Goal: Task Accomplishment & Management: Use online tool/utility

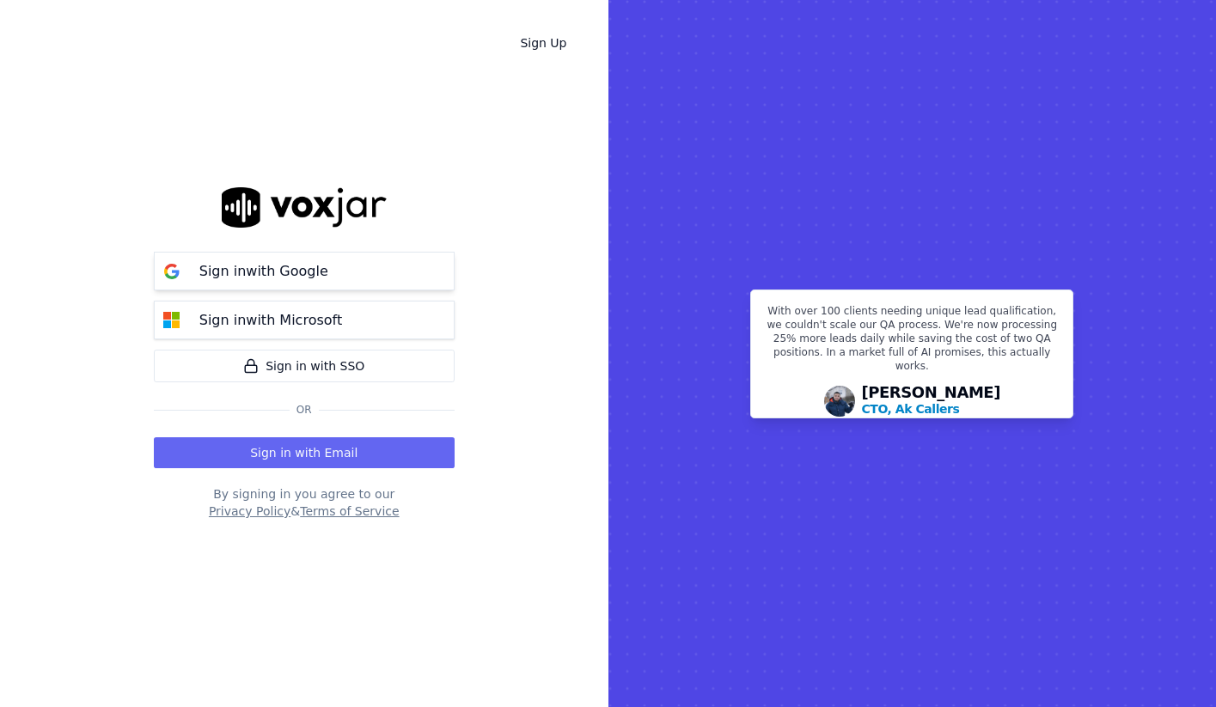
click at [337, 278] on button "Sign in with Google" at bounding box center [304, 271] width 301 height 39
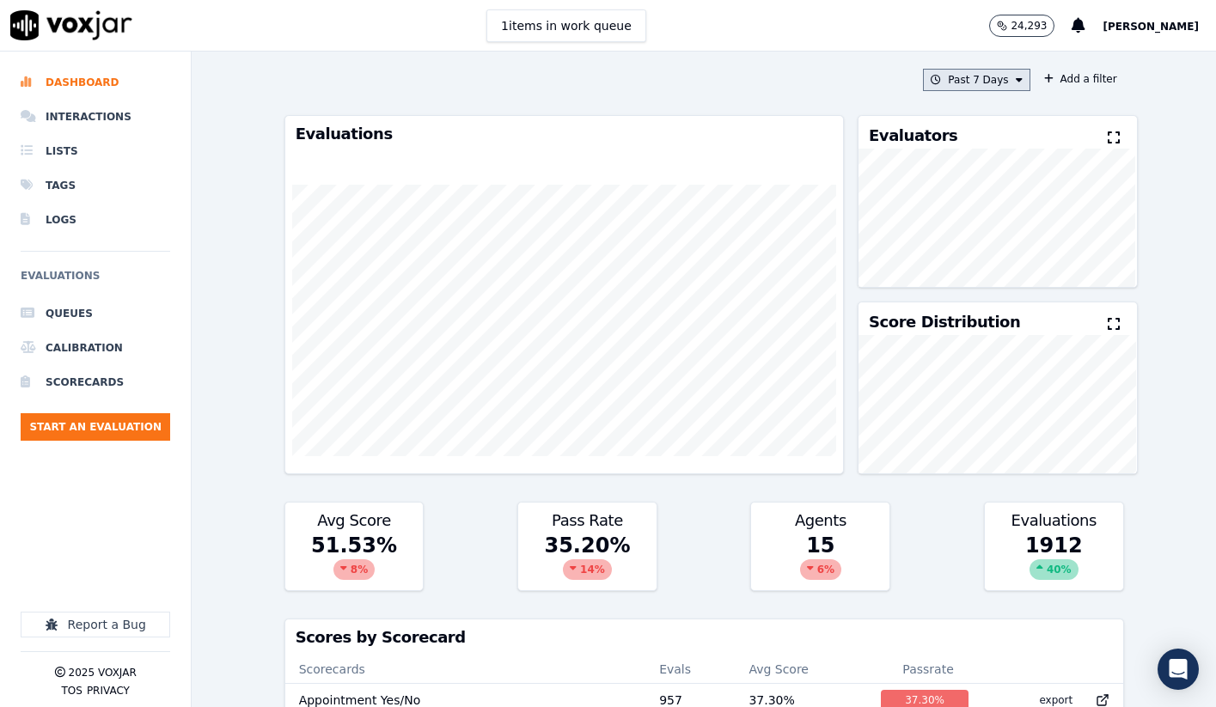
click at [1016, 85] on button "Past 7 Days" at bounding box center [976, 80] width 107 height 22
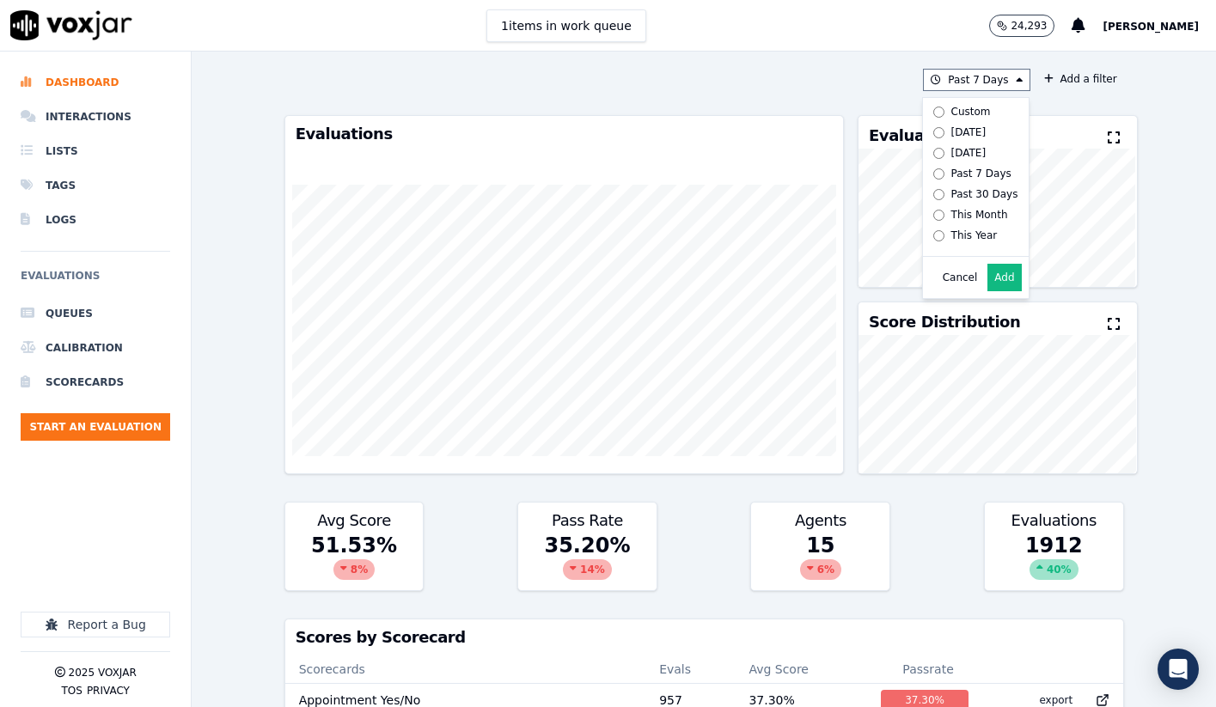
click at [1099, 98] on div "Past 7 Days Custom Today Yesterday Past 7 Days Past 30 Days This Month This Yea…" at bounding box center [704, 380] width 853 height 656
click at [1088, 83] on button "Add a filter" at bounding box center [1080, 79] width 87 height 21
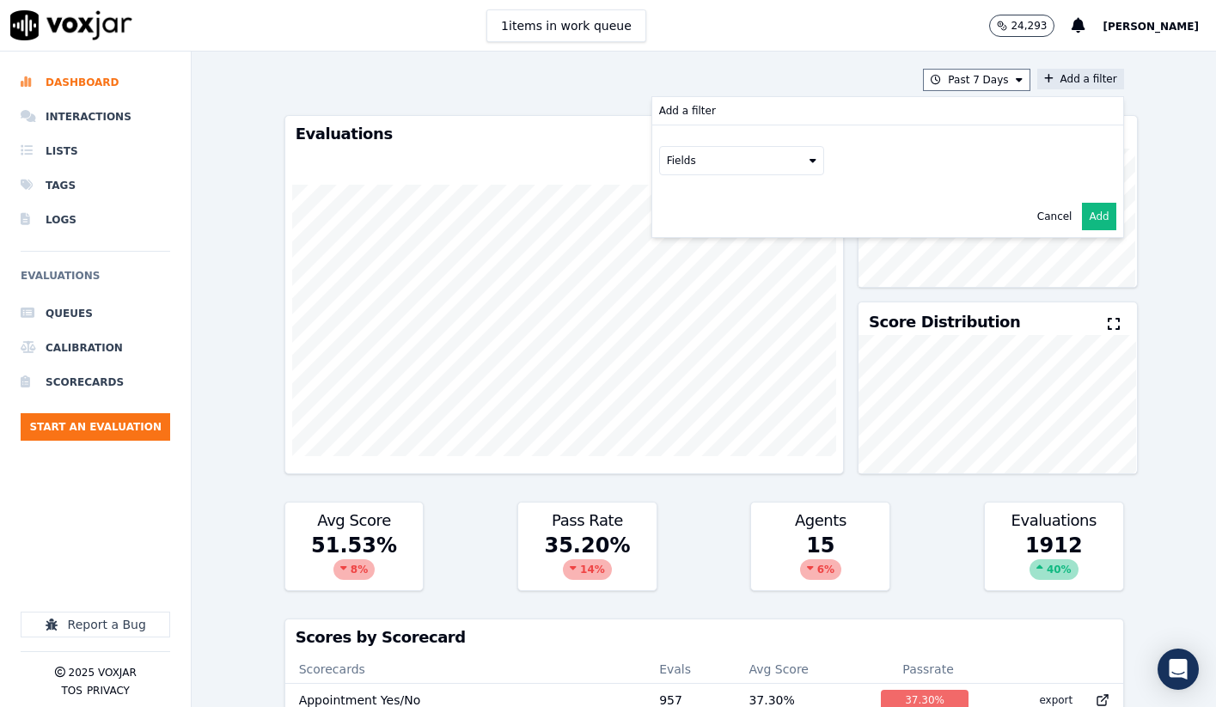
click at [816, 162] on button "Fields" at bounding box center [741, 160] width 165 height 29
click at [702, 330] on div "scorecard" at bounding box center [713, 334] width 51 height 14
click at [783, 192] on button "Fields" at bounding box center [762, 196] width 165 height 29
click at [751, 226] on label "title" at bounding box center [762, 226] width 156 height 21
click at [870, 205] on button at bounding box center [975, 195] width 247 height 26
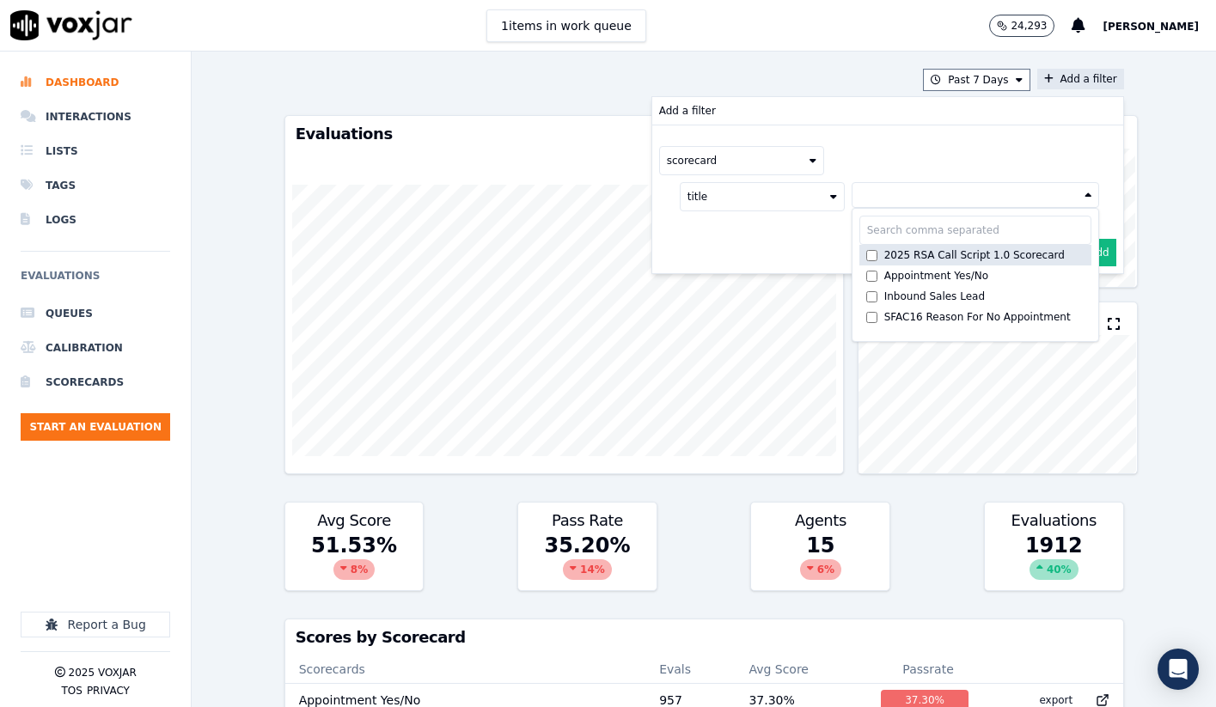
click at [901, 263] on label "2025 RSA Call Script 1.0 Scorecard" at bounding box center [975, 255] width 232 height 21
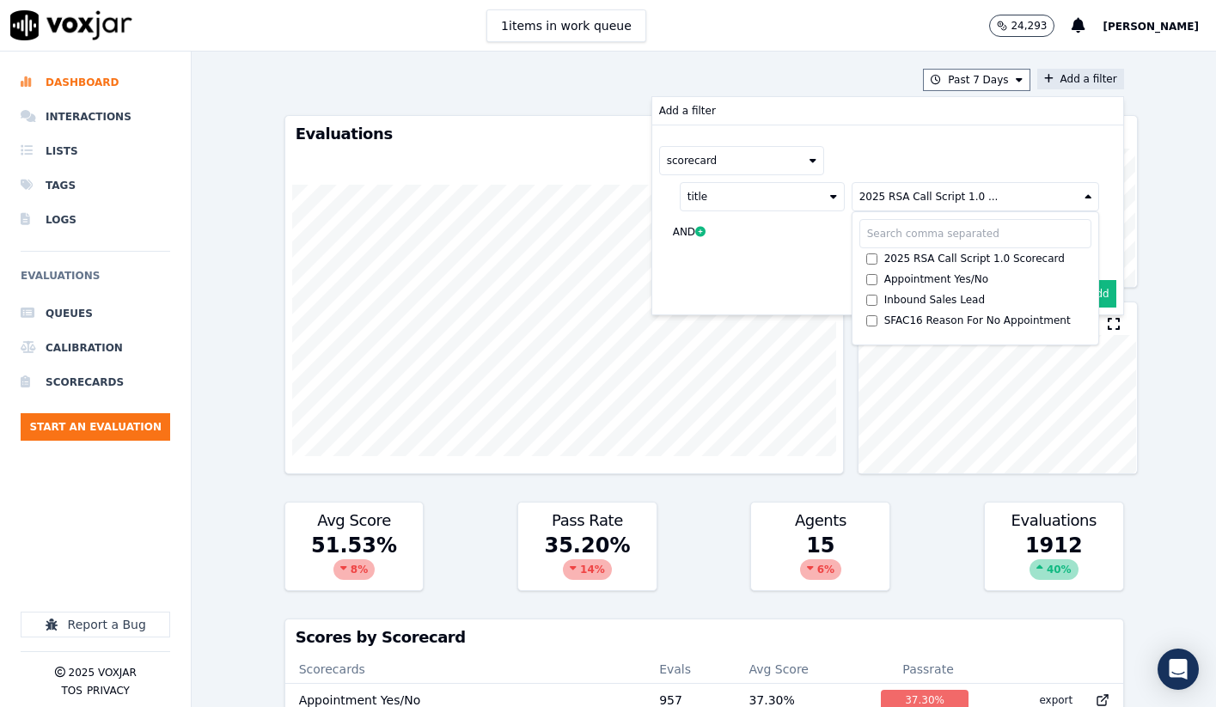
click at [1105, 255] on div "scorecard title 2025 RSA Call Script 1.0 ... 2025 RSA Call Script 1.0 Scorecard…" at bounding box center [887, 199] width 471 height 148
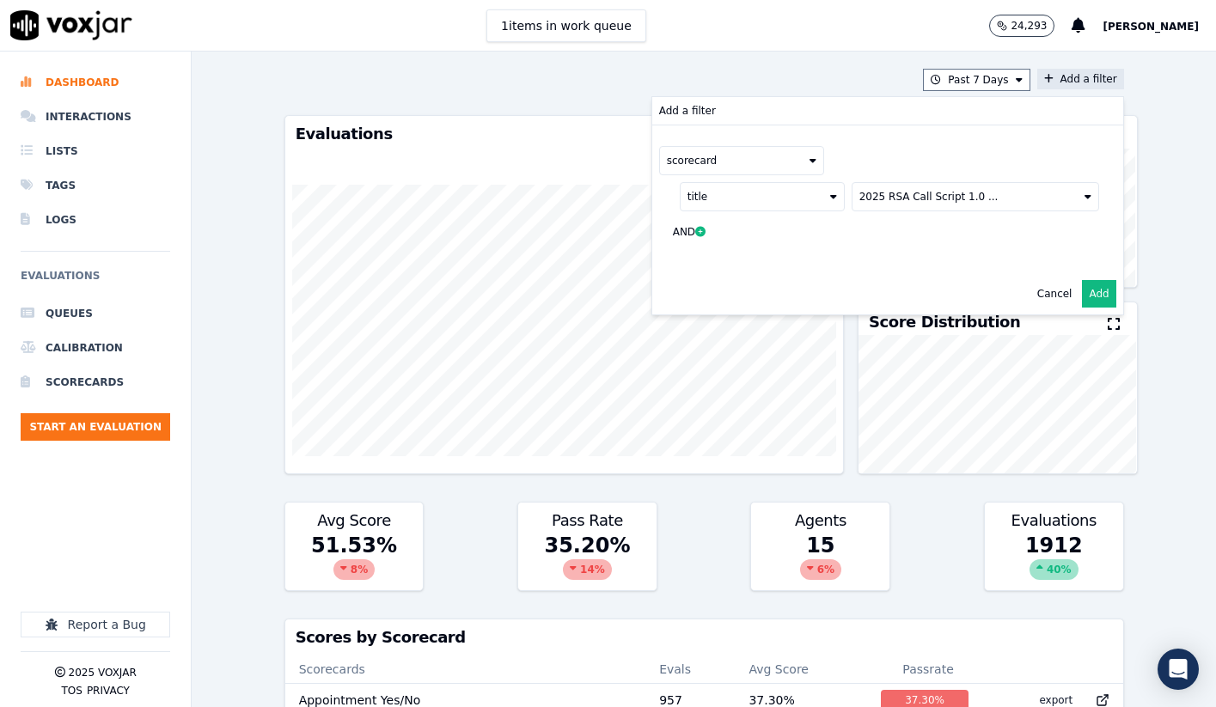
click at [1096, 295] on button "Add" at bounding box center [1099, 293] width 34 height 27
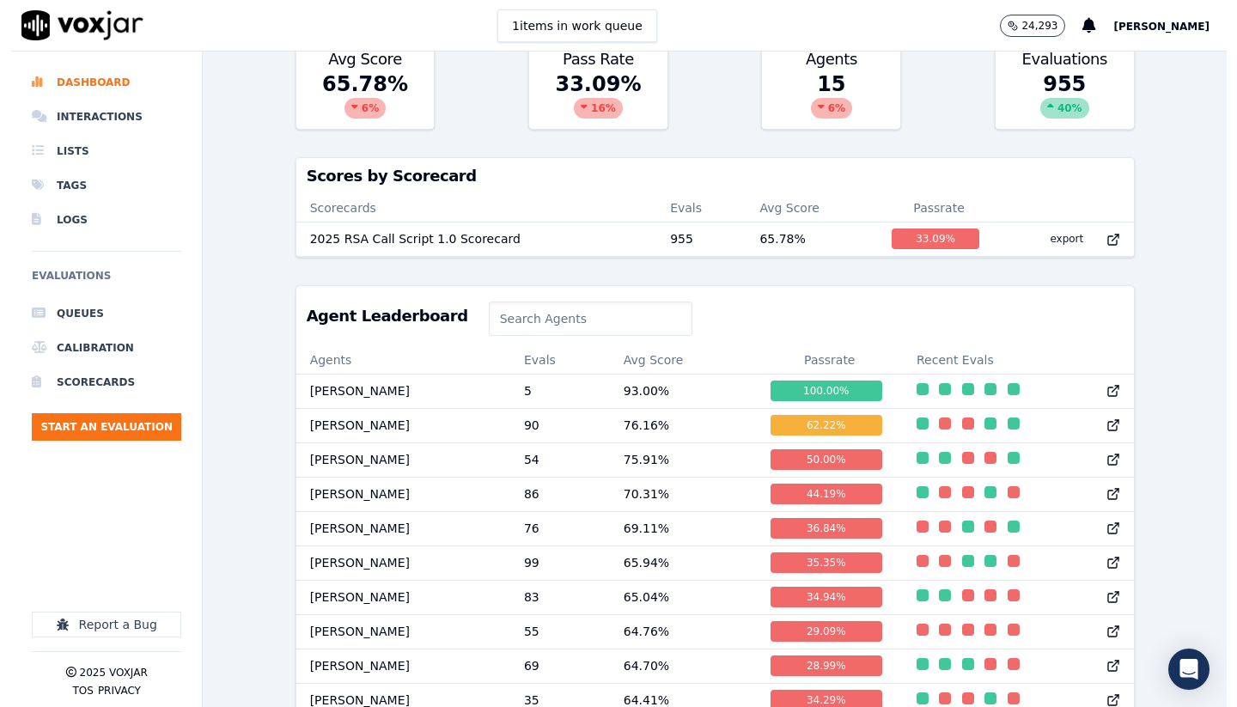
scroll to position [476, 0]
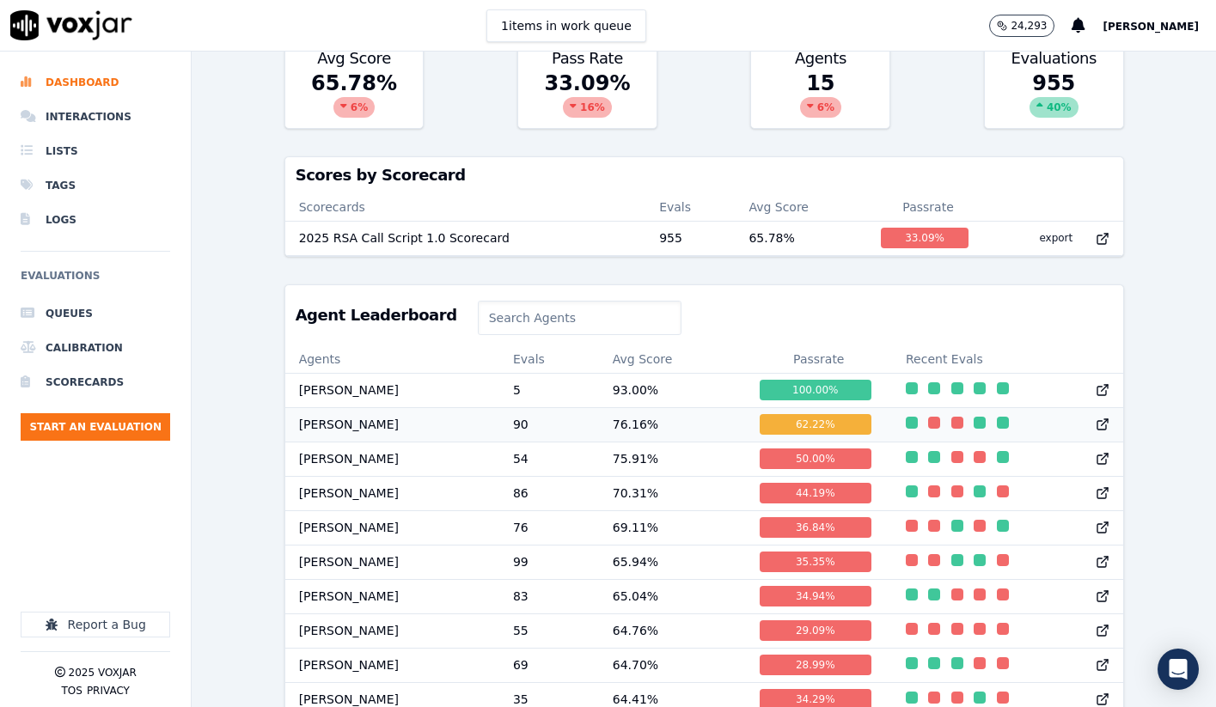
click at [343, 421] on td "Steve Hamilton" at bounding box center [392, 424] width 214 height 34
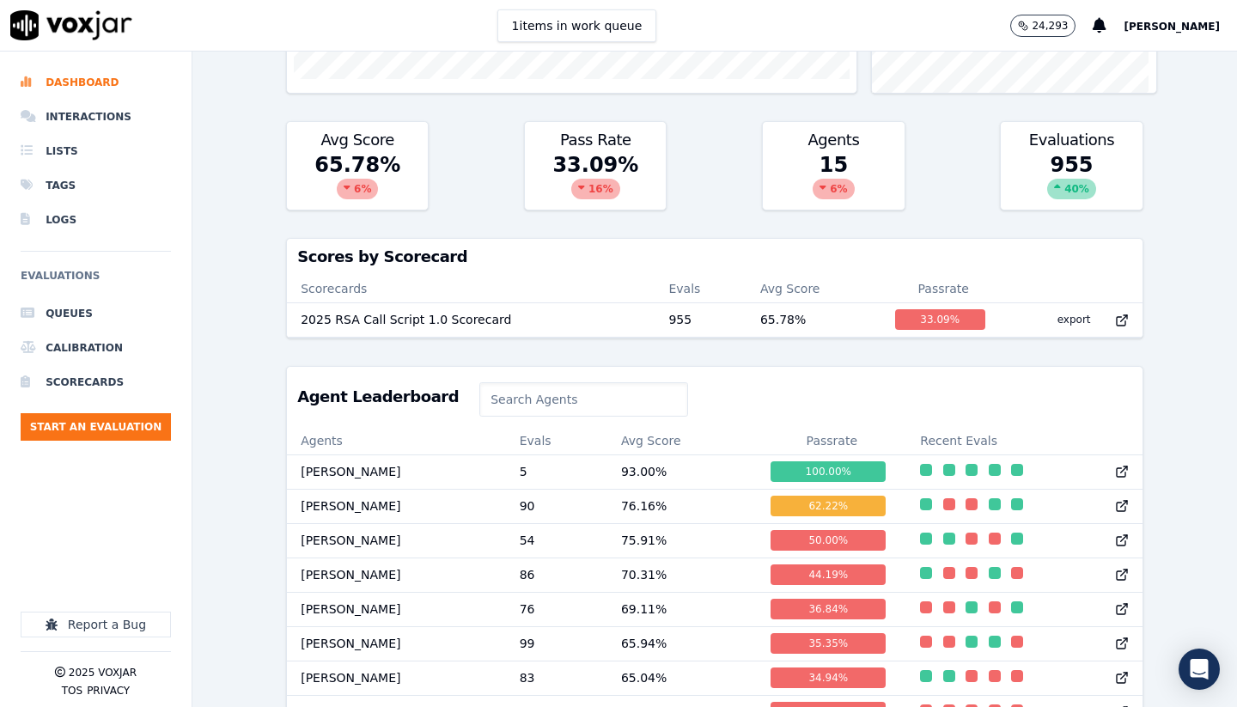
scroll to position [396, 0]
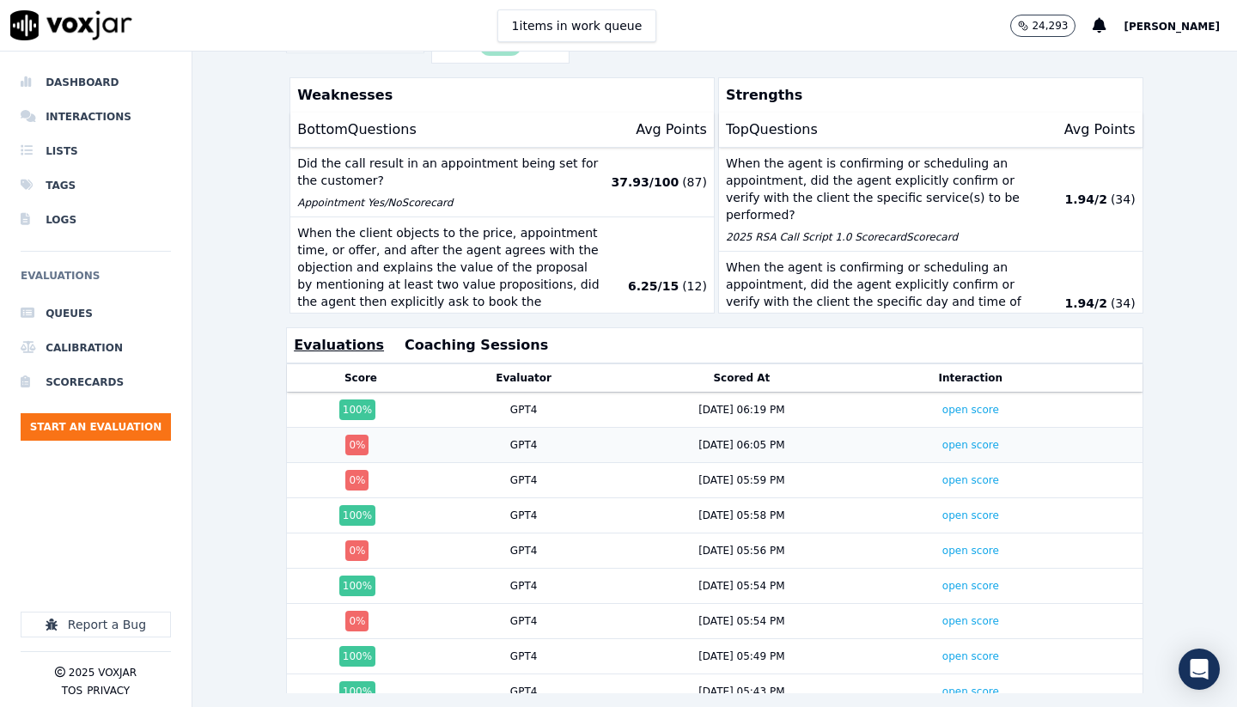
scroll to position [373, 0]
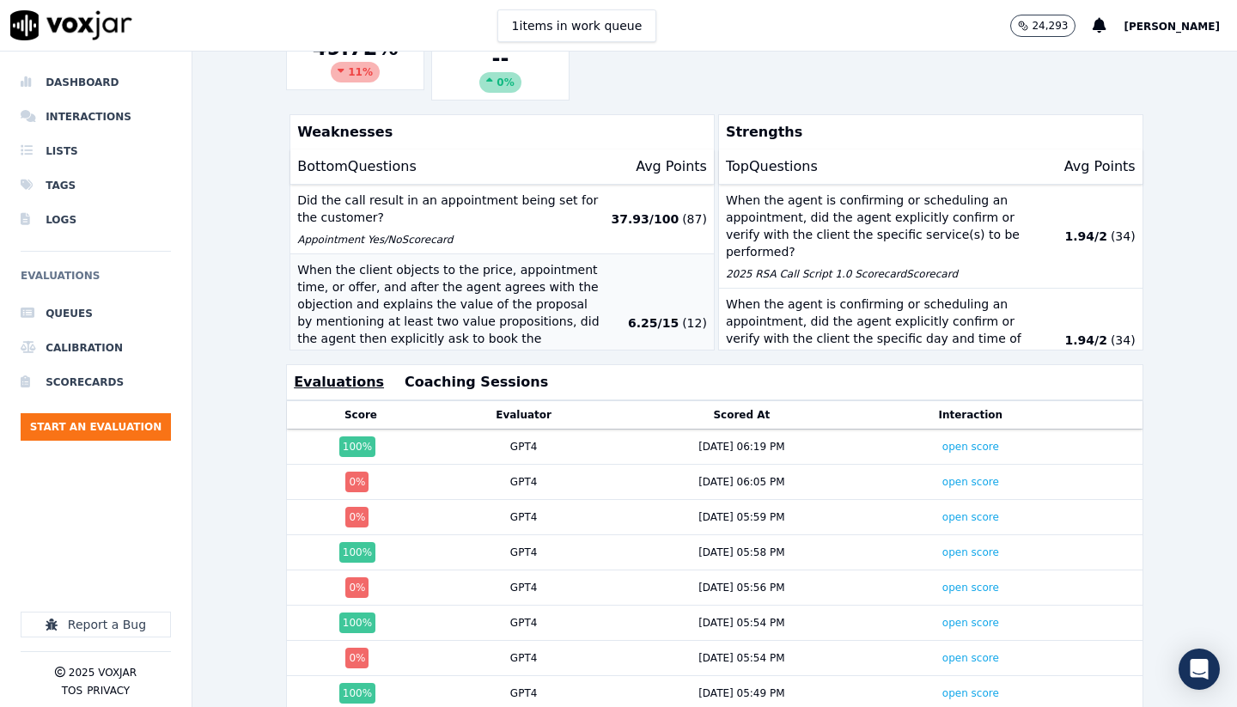
click at [392, 278] on p "When the client objects to the price, appointment time, or offer, and after the…" at bounding box center [451, 312] width 308 height 103
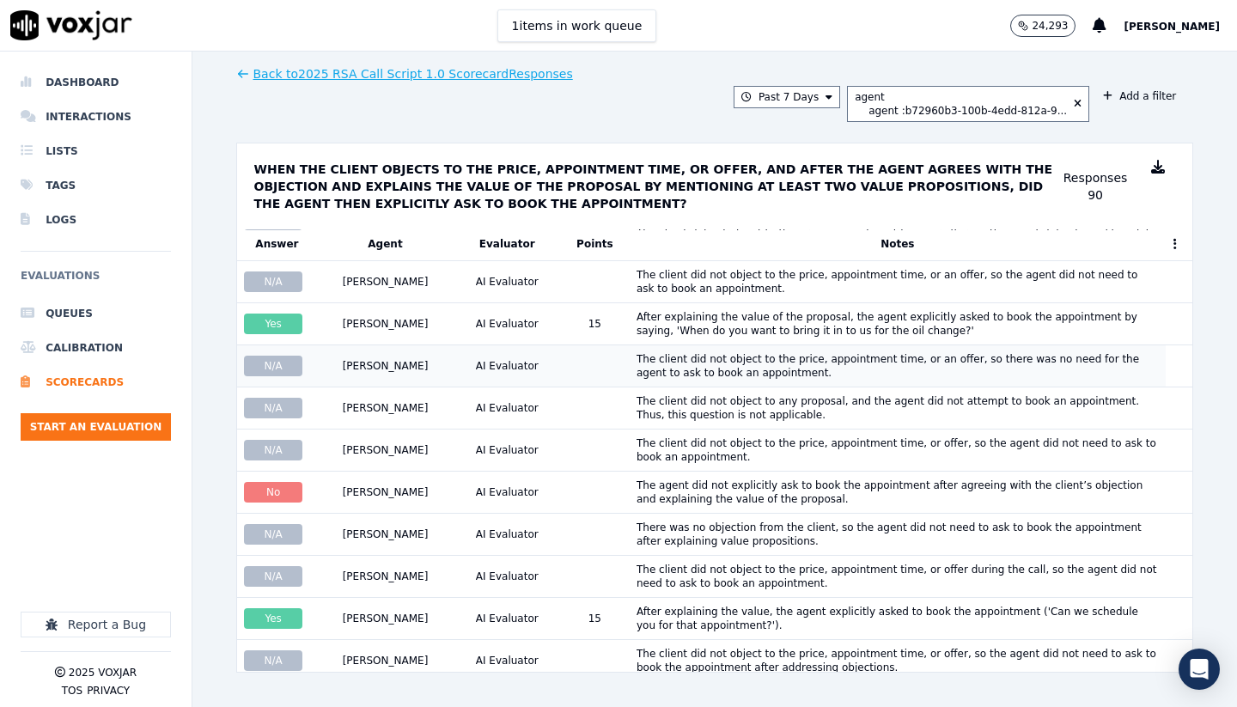
scroll to position [243, 0]
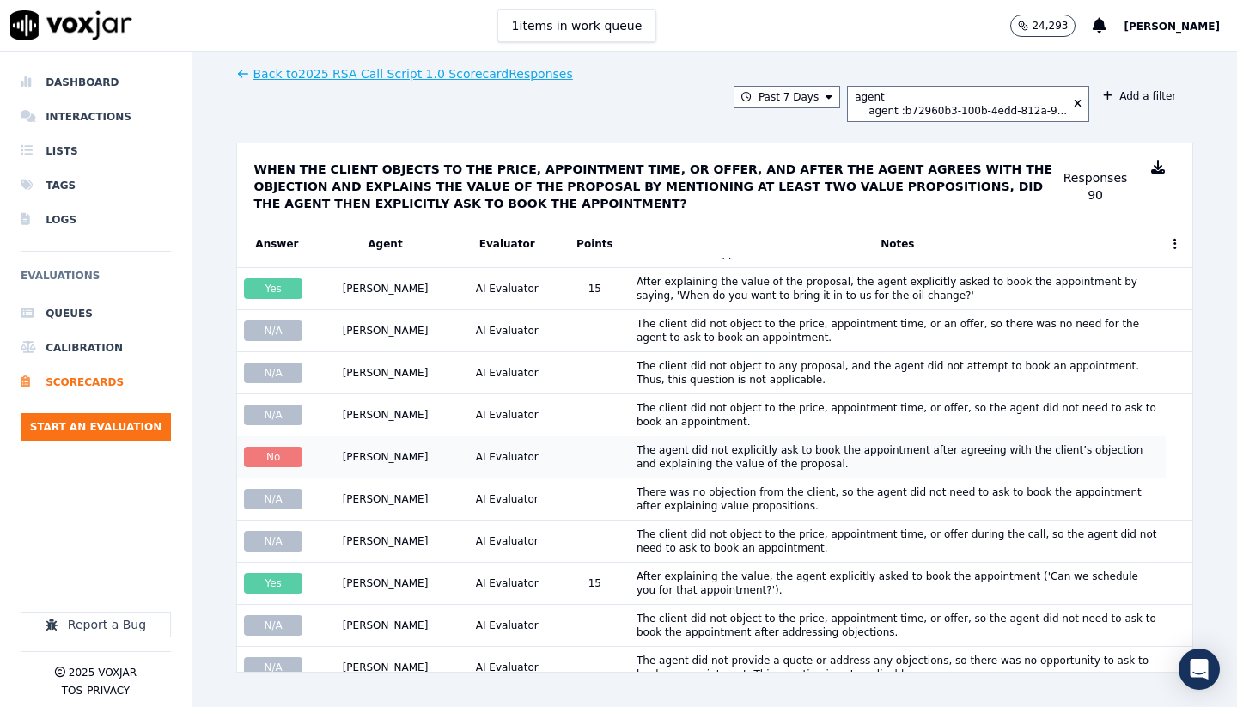
click at [708, 456] on div "The agent did not explicitly ask to book the appointment after agreeing with th…" at bounding box center [898, 456] width 522 height 27
click at [776, 577] on div "After explaining the value, the agent explicitly asked to book the appointment …" at bounding box center [898, 583] width 522 height 27
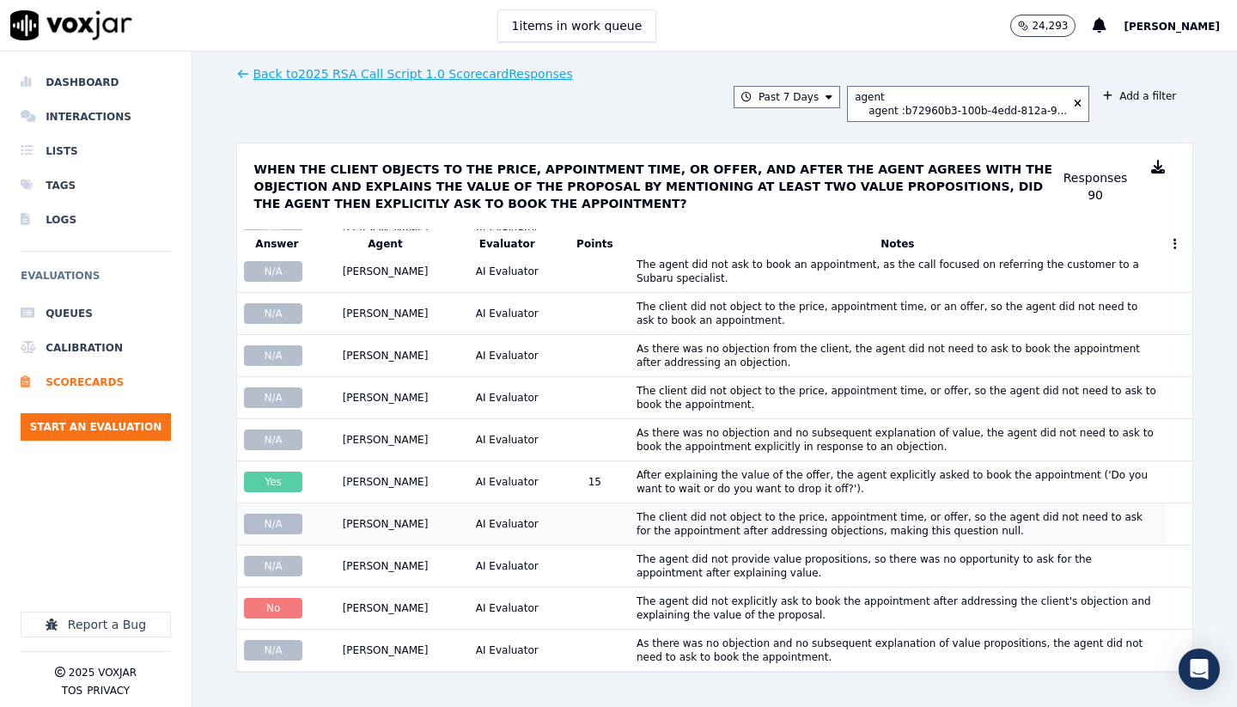
scroll to position [1292, 0]
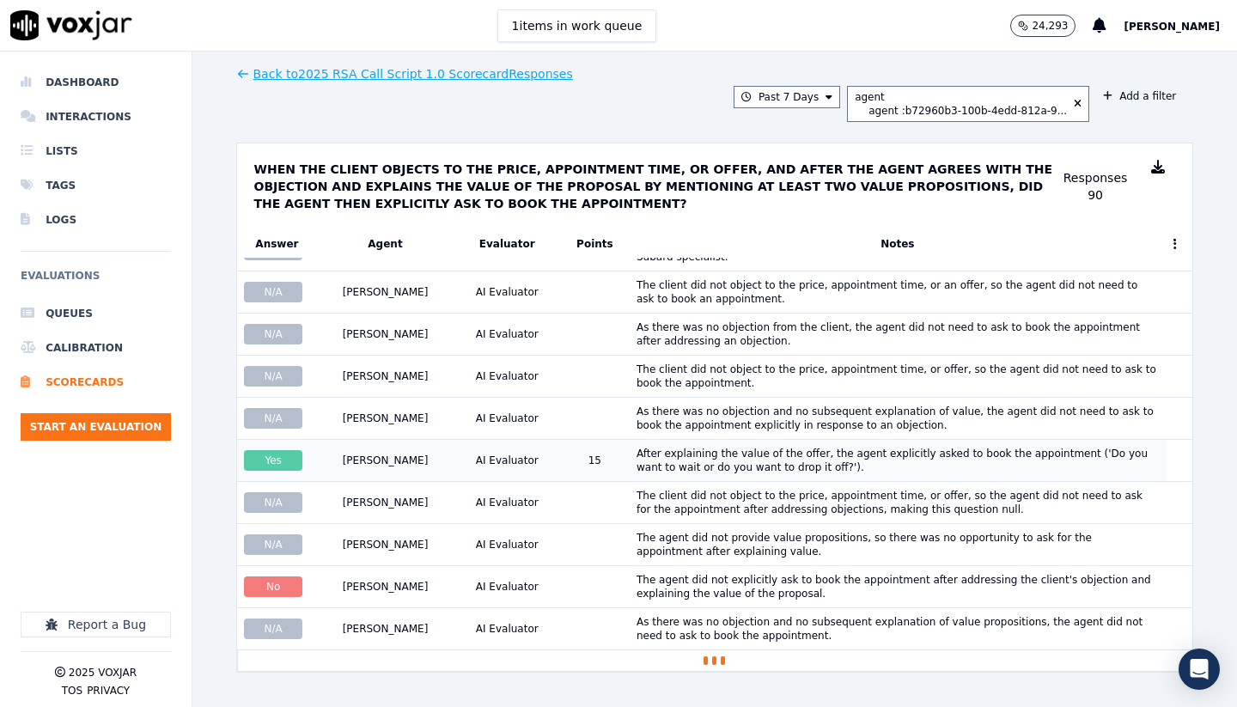
click at [733, 464] on div "After explaining the value of the offer, the agent explicitly asked to book the…" at bounding box center [898, 460] width 522 height 27
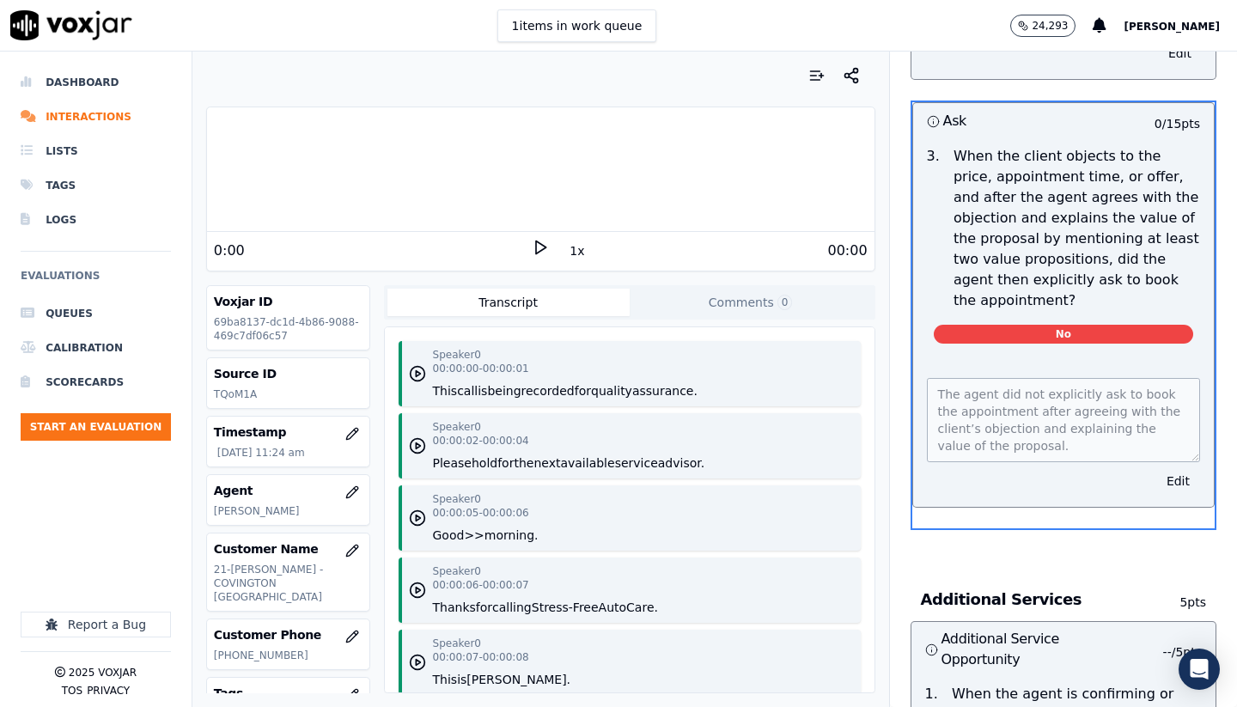
scroll to position [2860, 0]
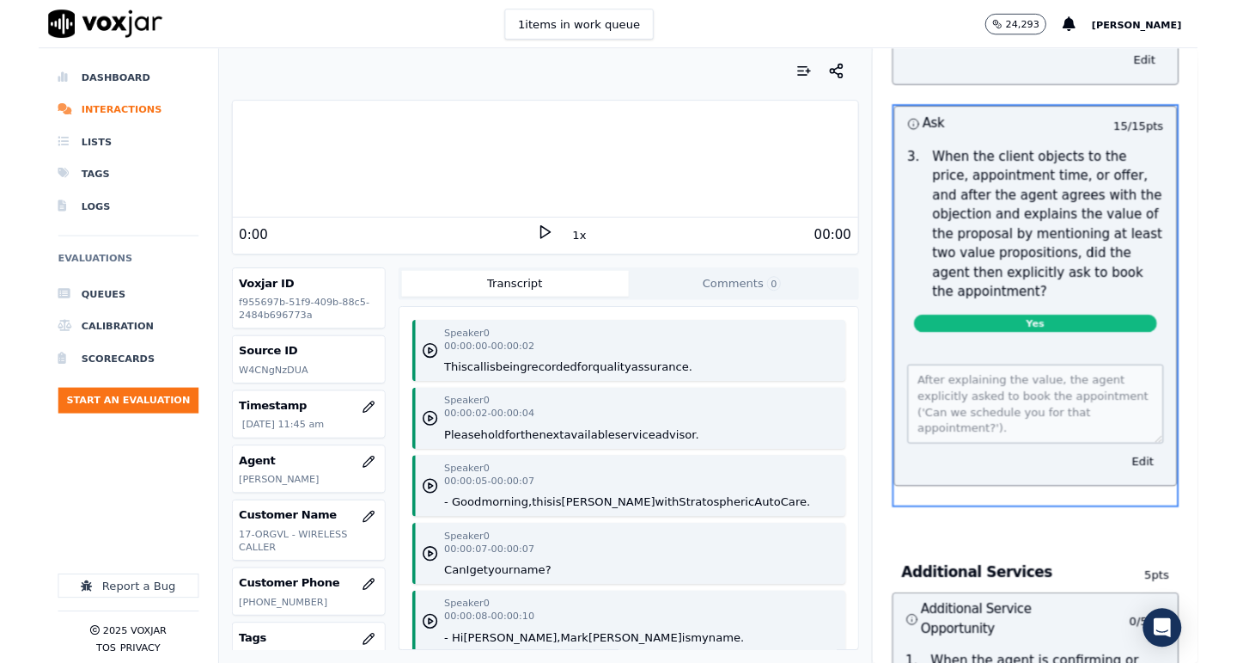
scroll to position [2860, 0]
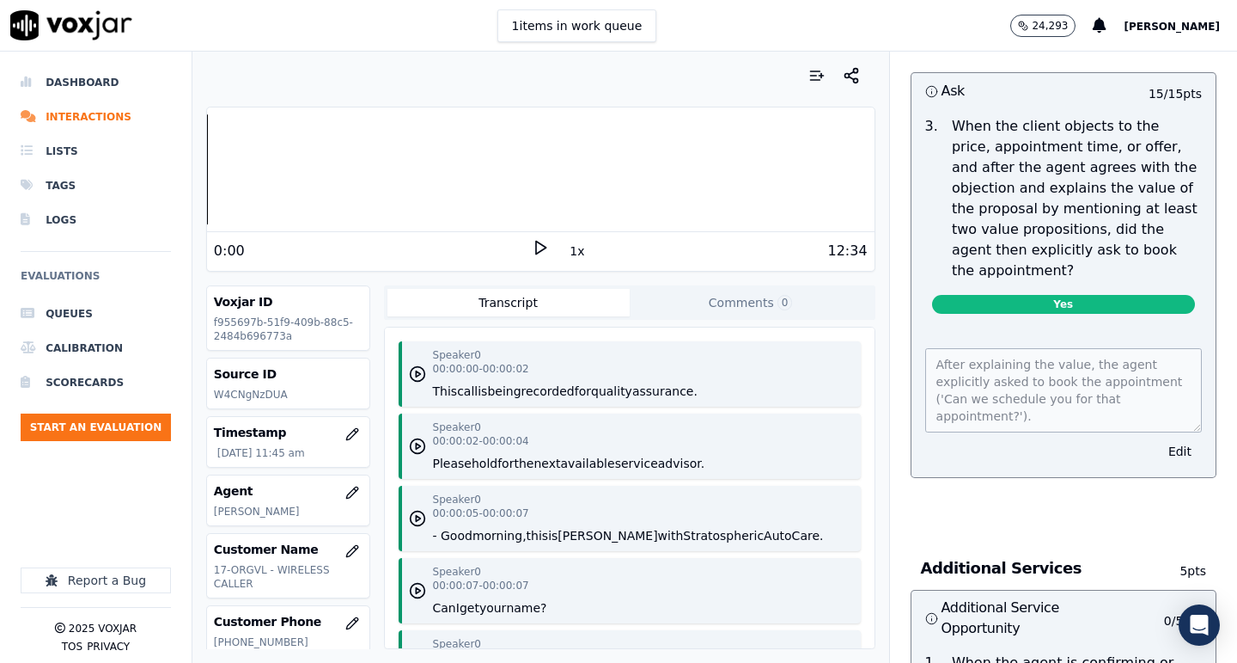
click at [538, 249] on icon at bounding box center [540, 247] width 17 height 17
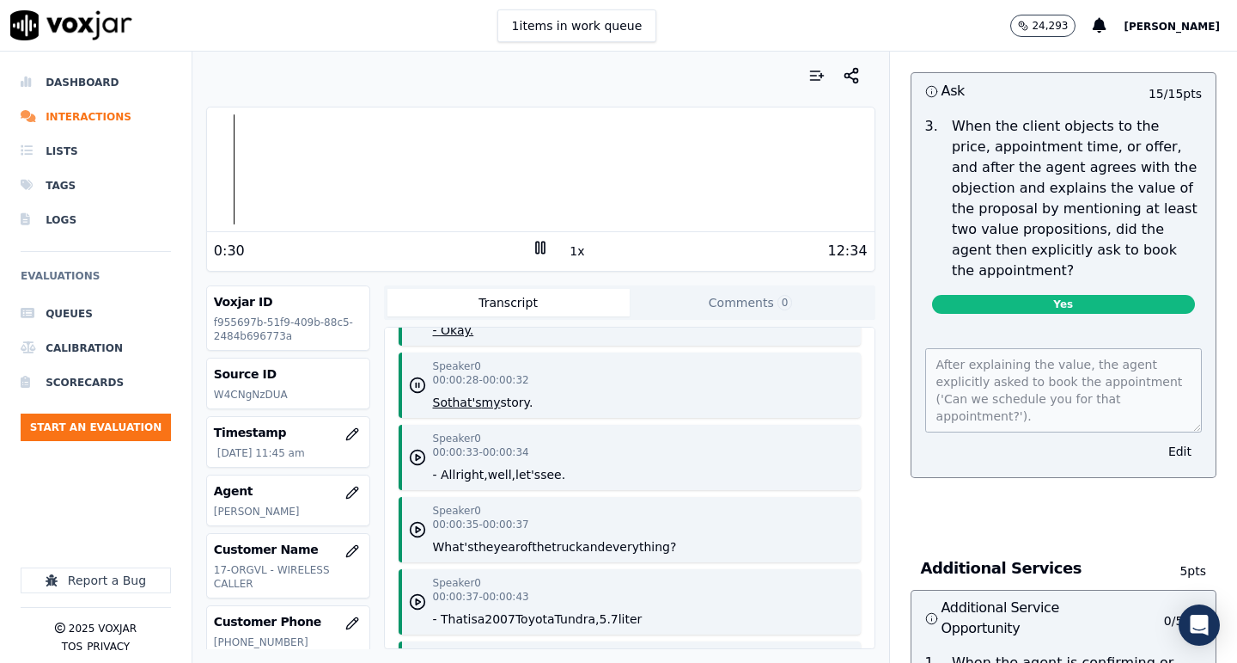
scroll to position [950, 0]
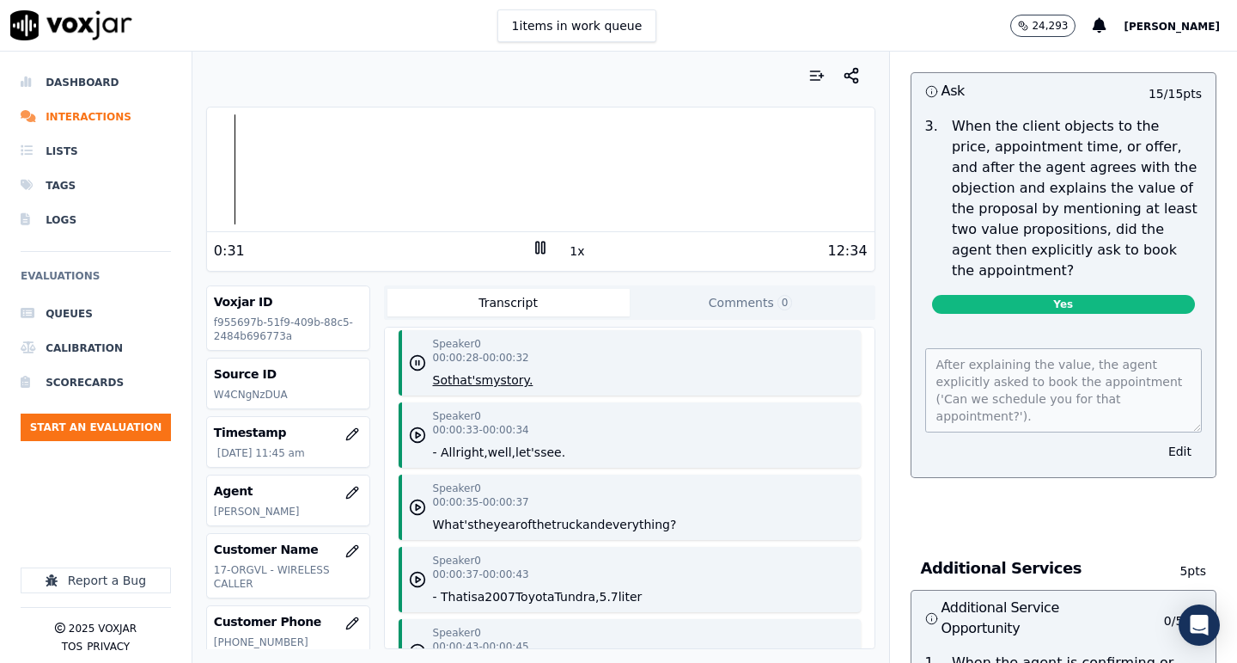
click at [537, 252] on icon at bounding box center [540, 247] width 17 height 17
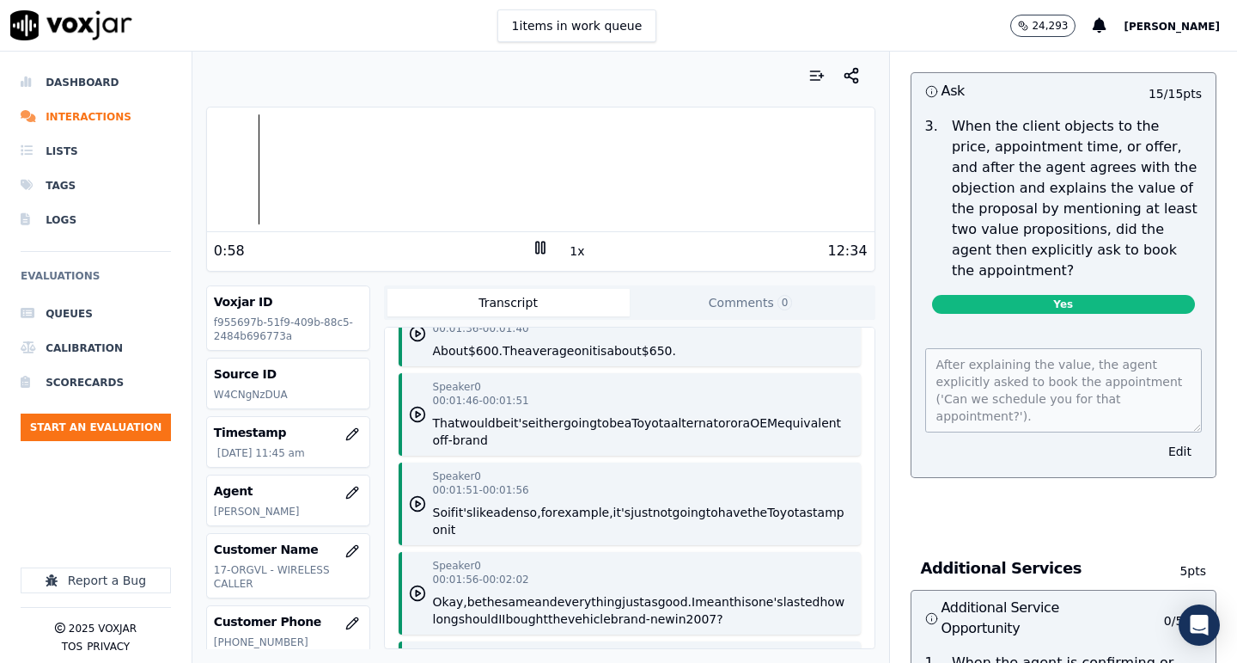
scroll to position [2207, 0]
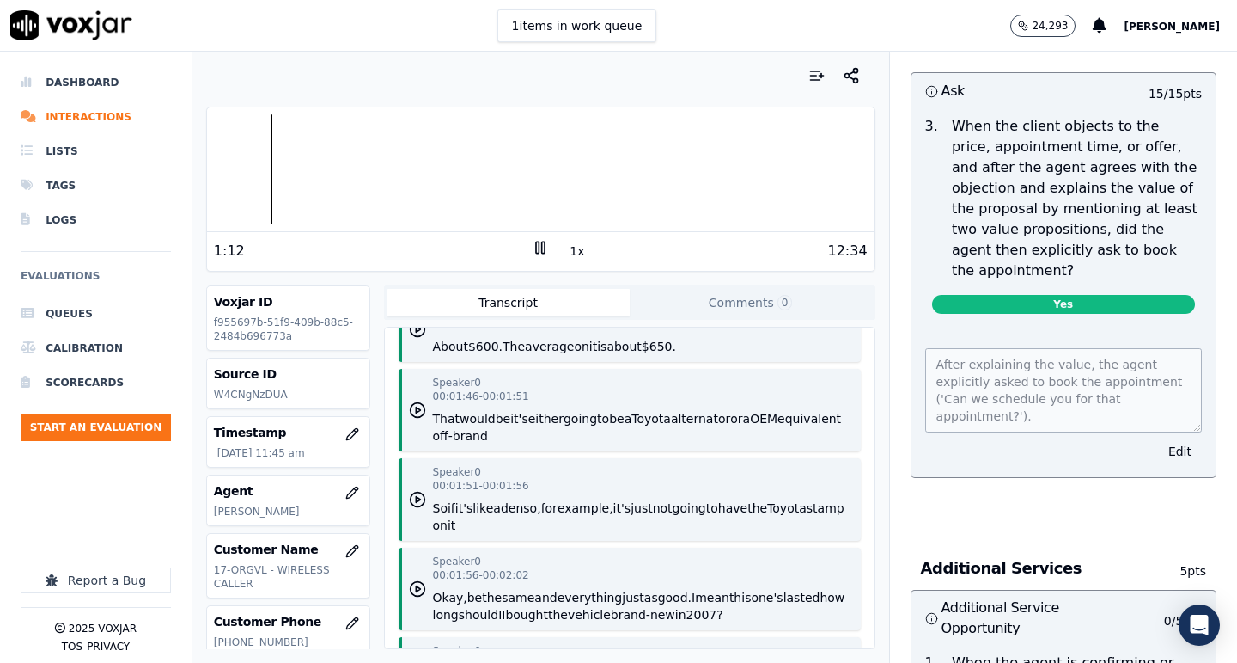
click at [540, 249] on icon at bounding box center [540, 247] width 17 height 17
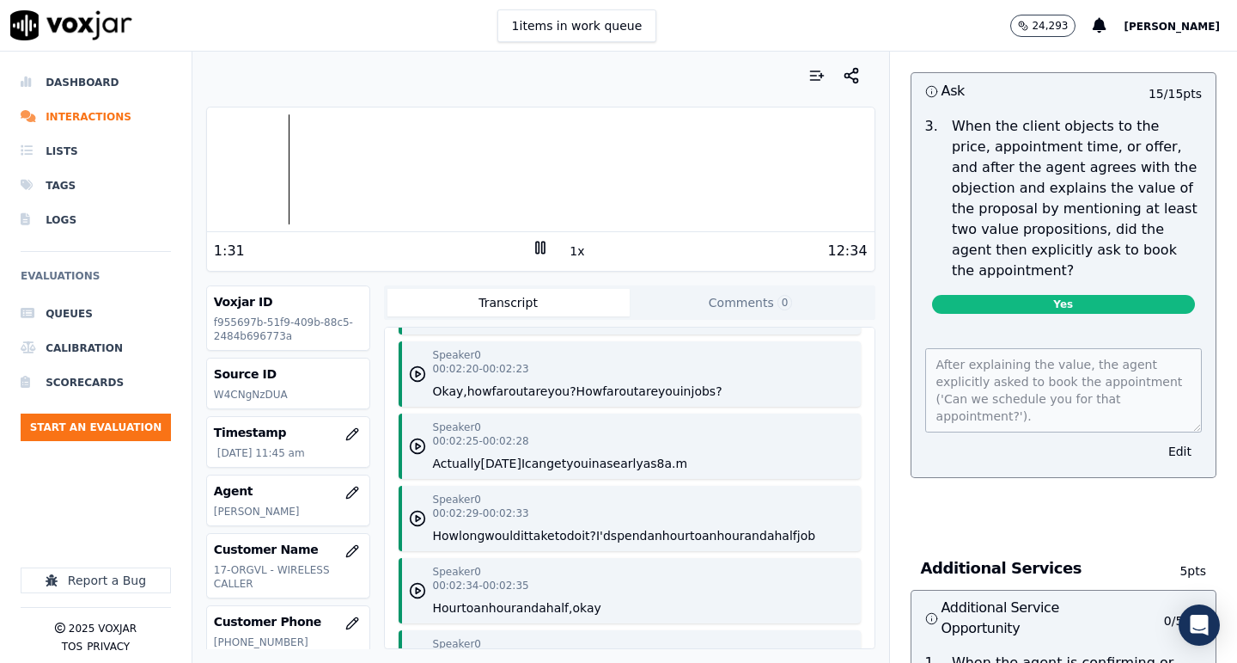
scroll to position [2756, 0]
click at [544, 245] on icon at bounding box center [540, 247] width 17 height 17
click at [539, 252] on polygon at bounding box center [541, 247] width 10 height 13
click at [539, 252] on rect at bounding box center [537, 246] width 3 height 11
click at [535, 247] on icon at bounding box center [540, 247] width 17 height 17
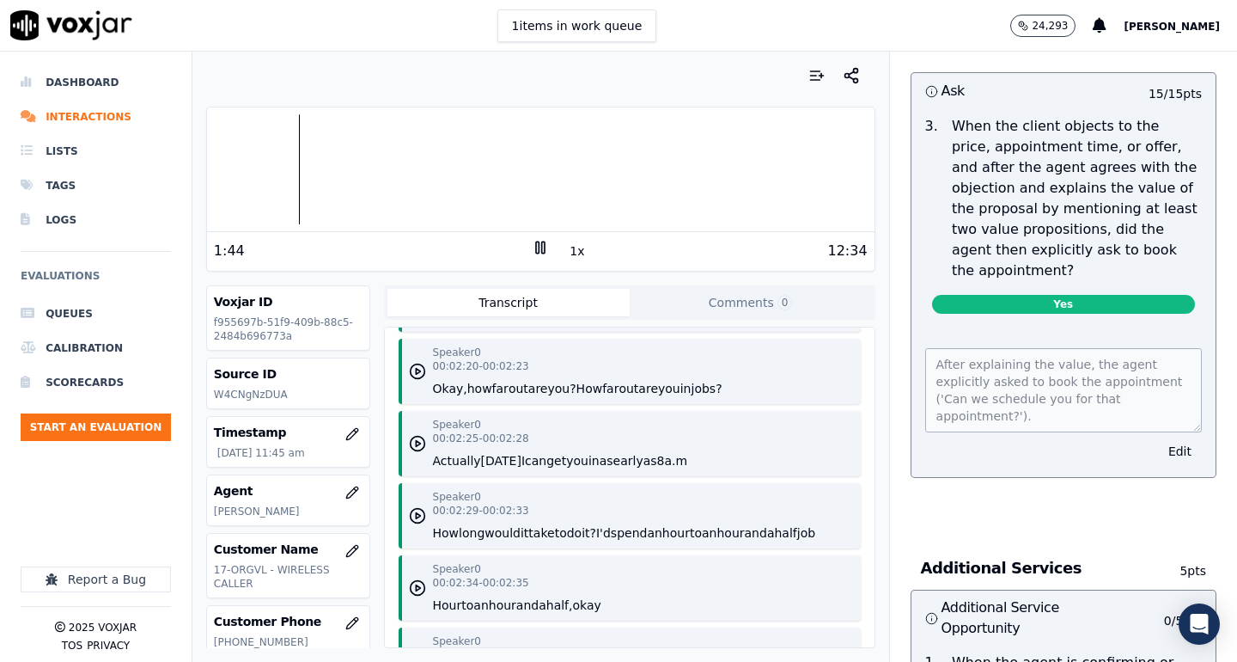
click at [285, 181] on div at bounding box center [541, 169] width 668 height 110
click at [277, 180] on div at bounding box center [541, 169] width 668 height 110
click at [539, 247] on rect at bounding box center [537, 246] width 3 height 11
click at [539, 247] on icon at bounding box center [540, 247] width 17 height 17
click at [539, 247] on rect at bounding box center [537, 246] width 3 height 11
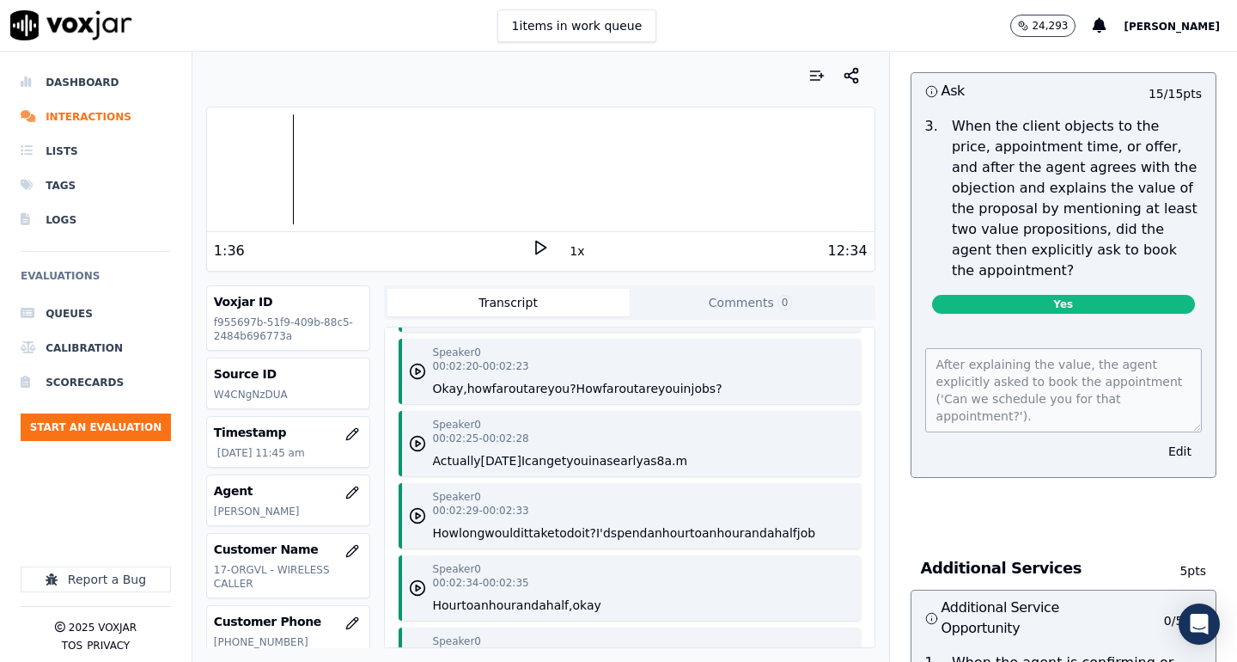
click at [499, 259] on div "1:36" at bounding box center [373, 251] width 318 height 21
click at [539, 247] on icon at bounding box center [540, 247] width 17 height 17
click at [541, 247] on icon at bounding box center [540, 247] width 17 height 17
click at [539, 247] on rect at bounding box center [537, 246] width 3 height 11
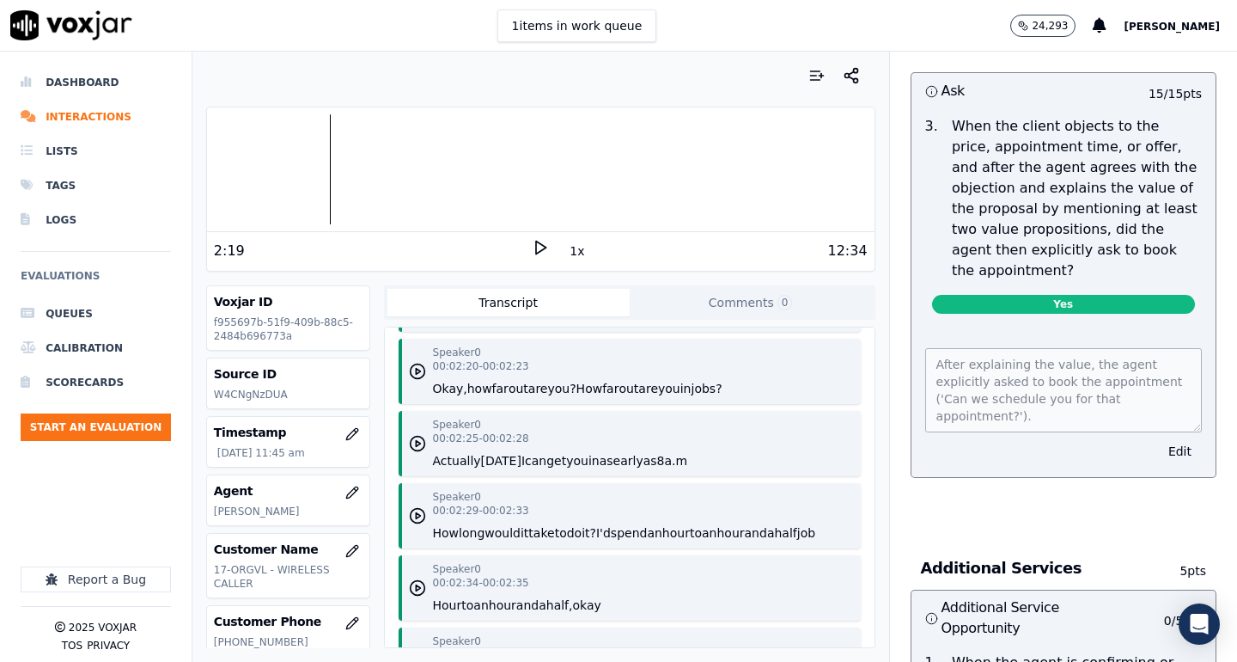
click at [539, 247] on icon at bounding box center [540, 247] width 17 height 17
click at [537, 249] on icon at bounding box center [540, 247] width 17 height 17
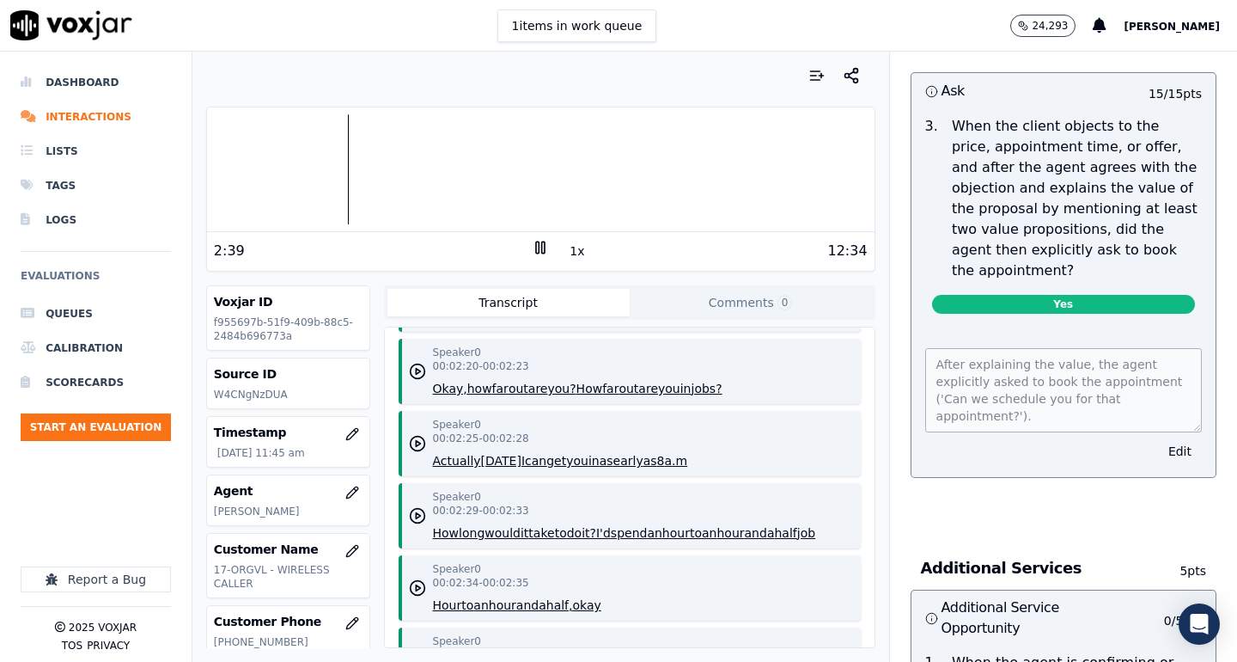
click at [538, 248] on rect at bounding box center [537, 246] width 3 height 11
click at [356, 70] on div at bounding box center [540, 75] width 669 height 34
click at [536, 247] on icon at bounding box center [540, 247] width 17 height 17
click at [536, 247] on rect at bounding box center [537, 246] width 3 height 11
click at [536, 247] on polygon at bounding box center [541, 247] width 10 height 13
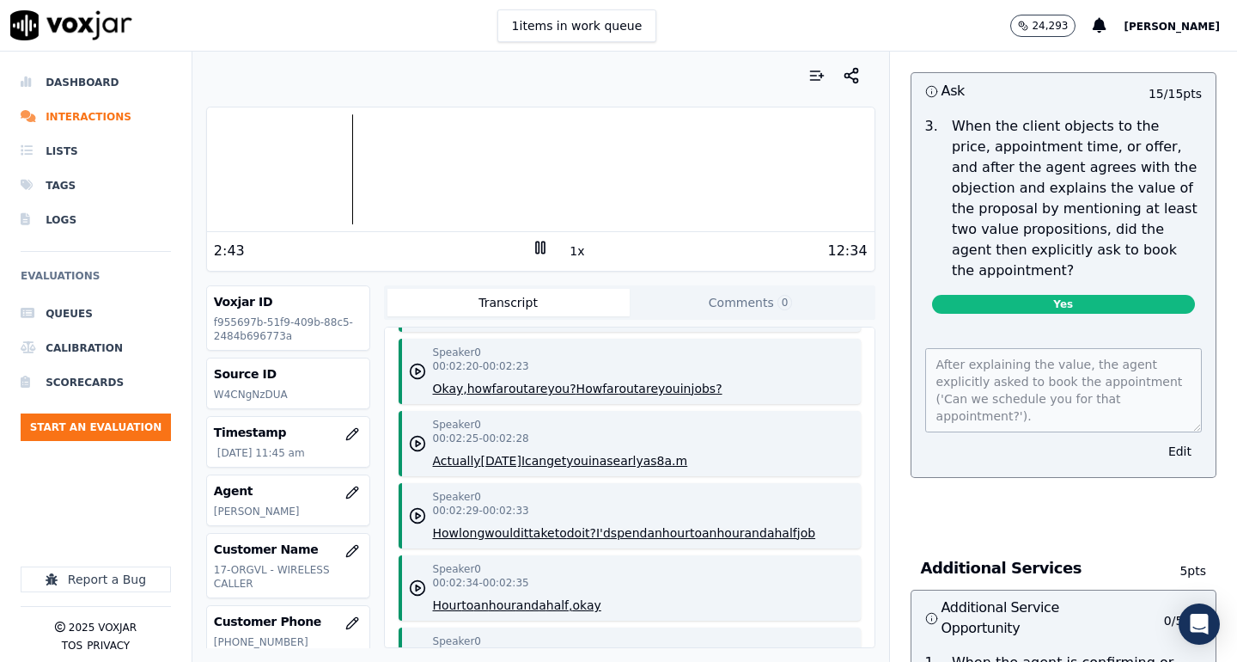
click at [538, 246] on icon at bounding box center [540, 247] width 17 height 17
click at [536, 247] on polygon at bounding box center [541, 247] width 10 height 13
click at [539, 247] on rect at bounding box center [537, 246] width 3 height 11
click at [540, 247] on icon at bounding box center [540, 247] width 17 height 17
click at [539, 247] on rect at bounding box center [537, 246] width 3 height 11
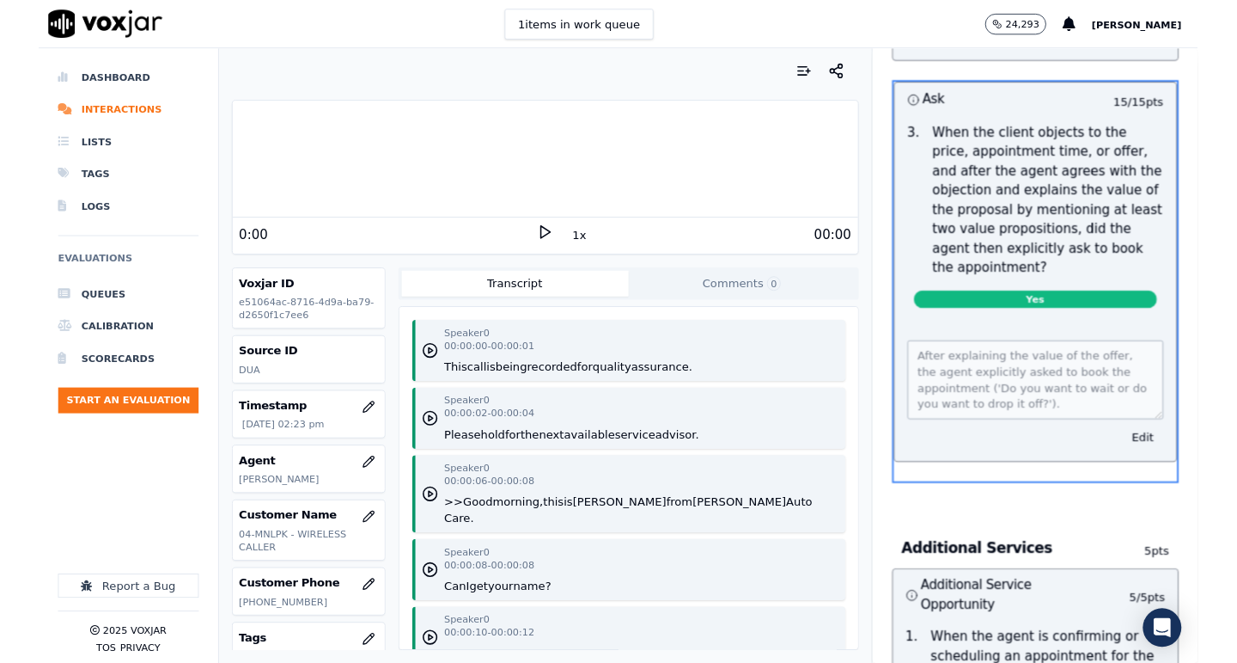
scroll to position [2860, 0]
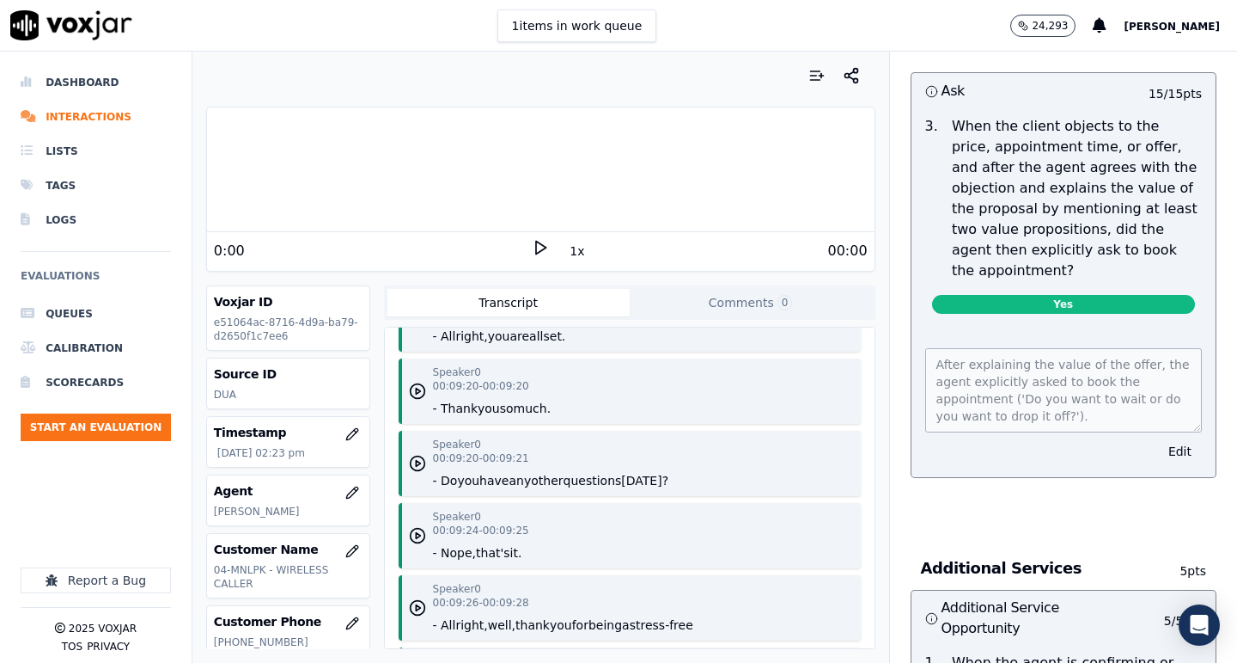
scroll to position [9465, 0]
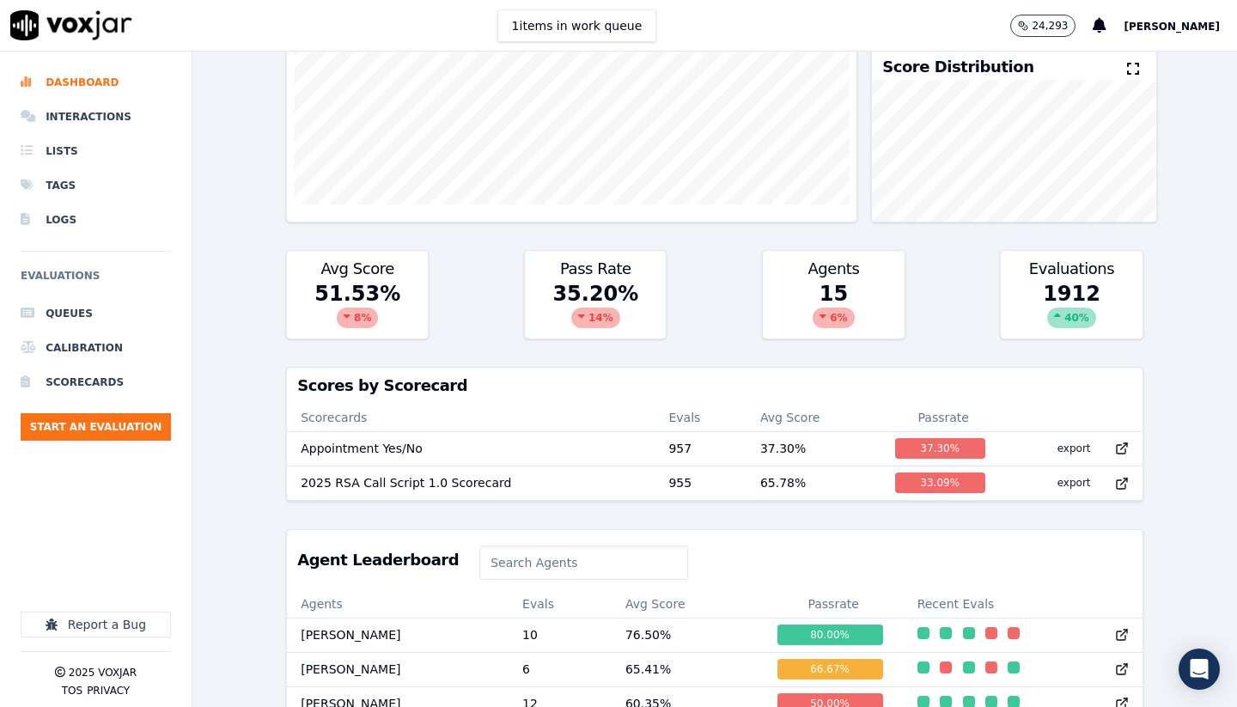
click at [252, 418] on div "Past 7 Days Add a filter Evaluations Evaluators Score Distribution Avg Score 51…" at bounding box center [714, 380] width 1045 height 656
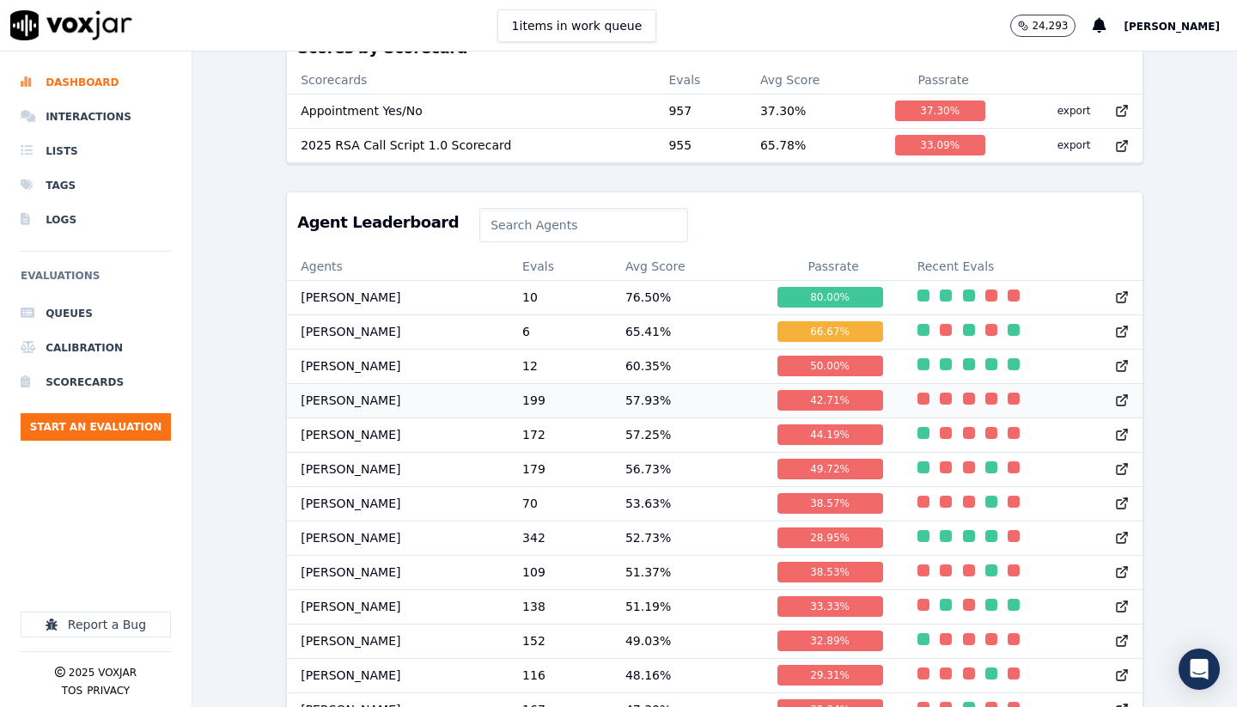
scroll to position [598, 0]
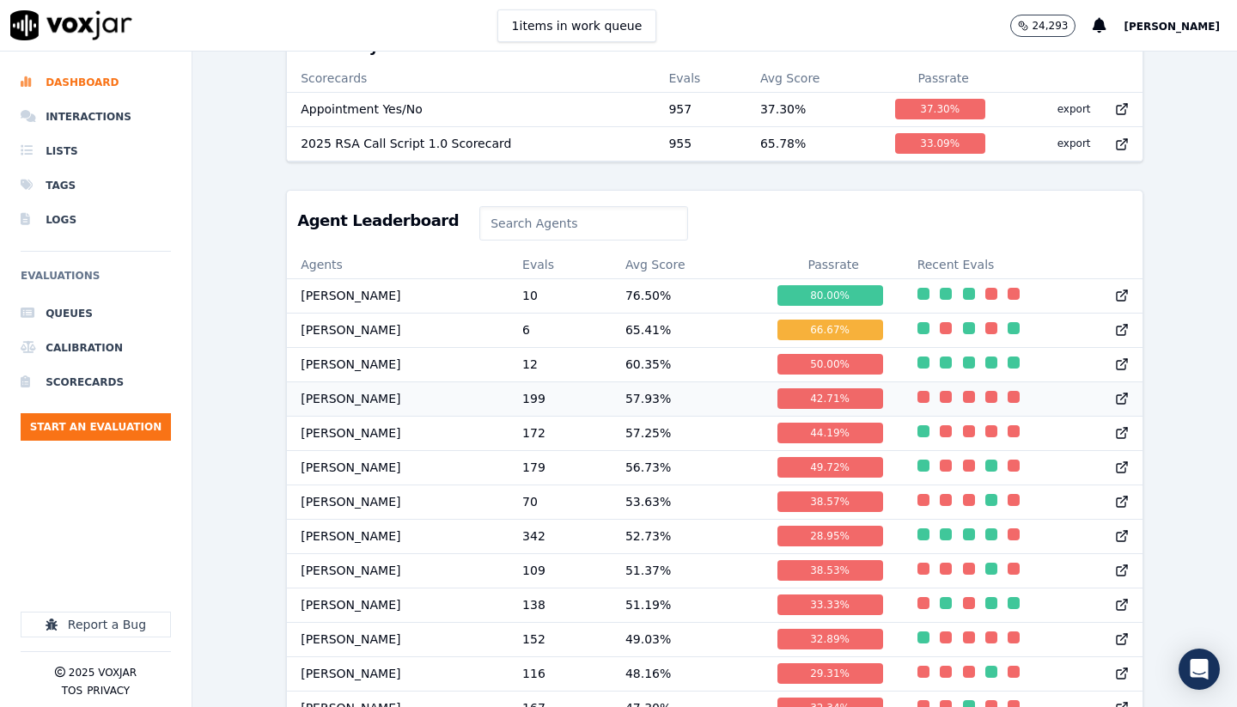
click at [574, 394] on td "199" at bounding box center [560, 399] width 103 height 34
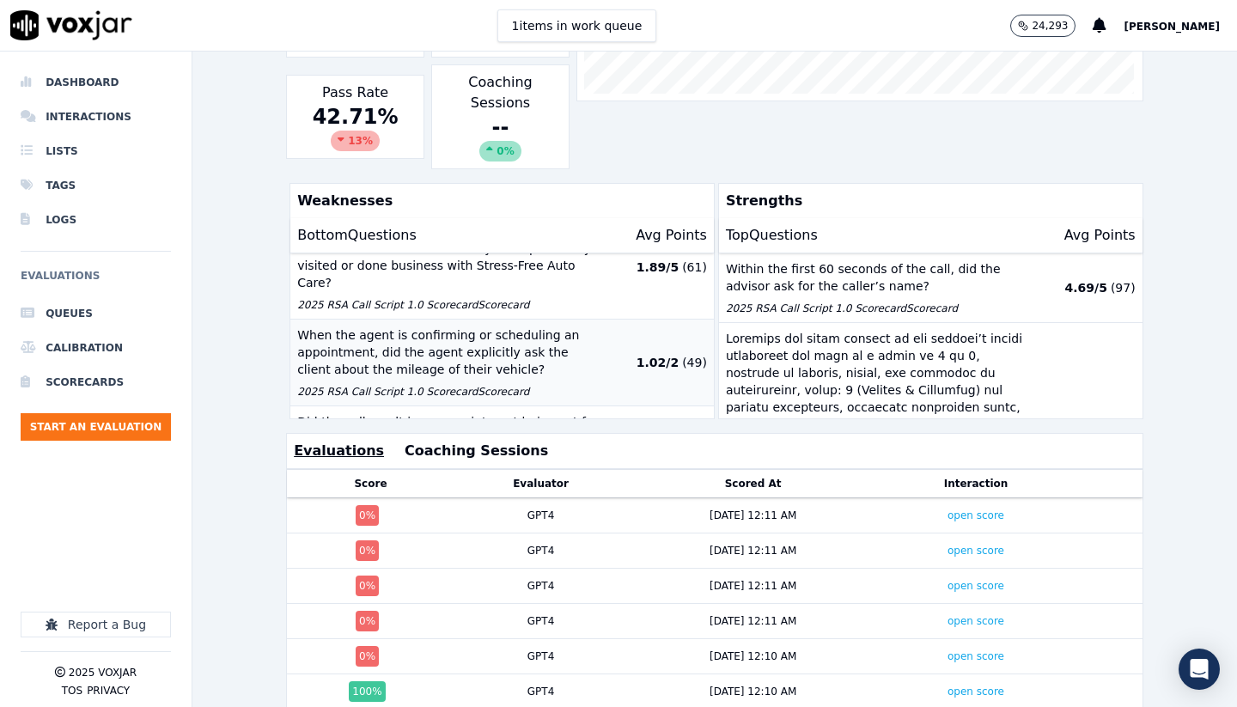
scroll to position [230, 0]
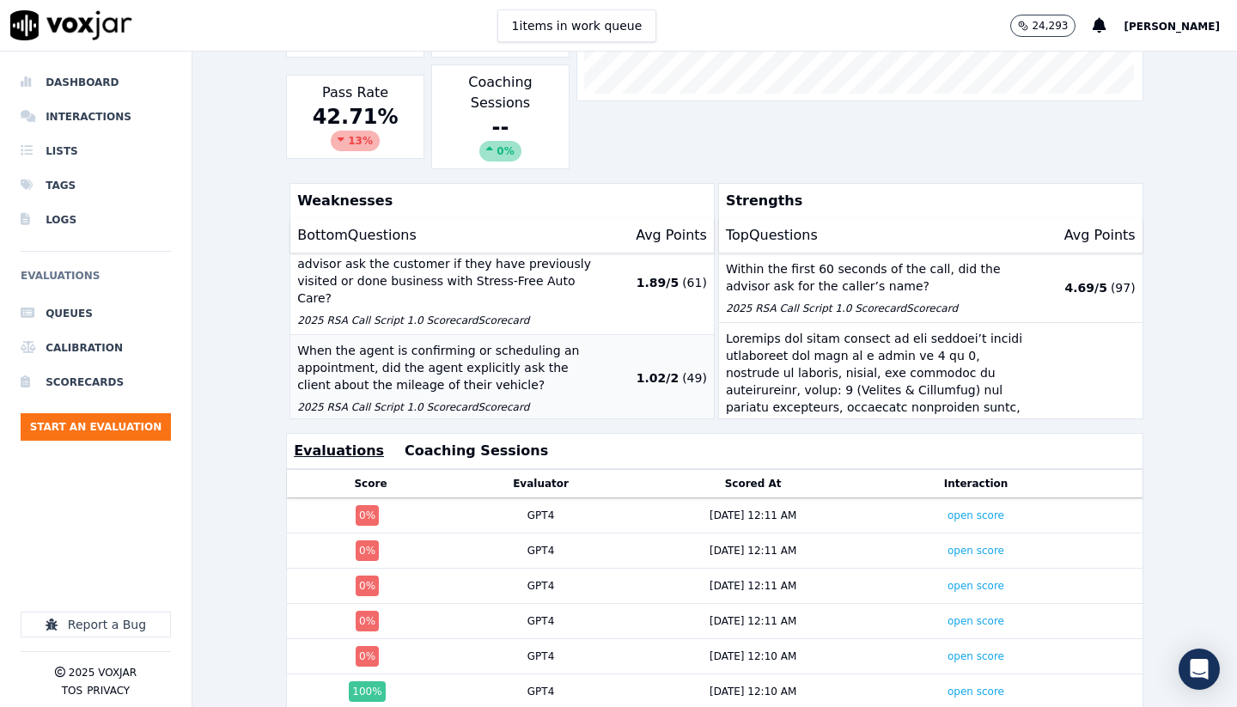
click at [544, 342] on p "When the agent is confirming or scheduling an appointment, did the agent explic…" at bounding box center [451, 368] width 308 height 52
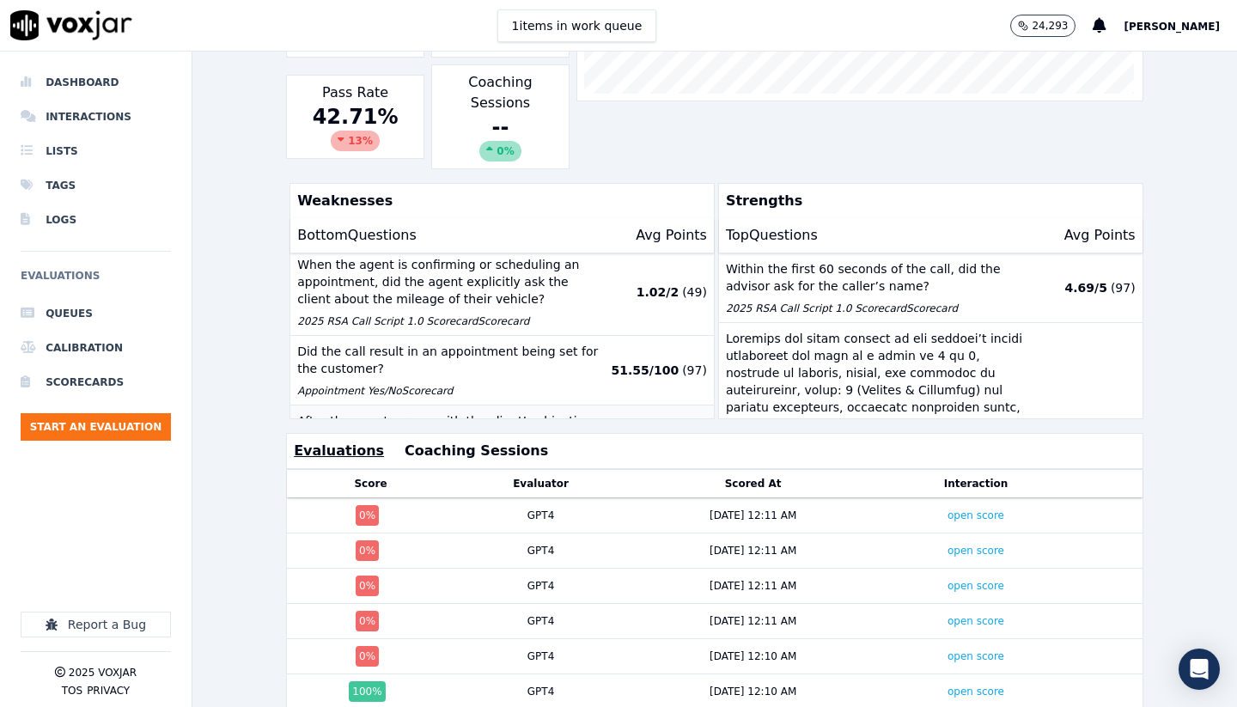
scroll to position [321, 0]
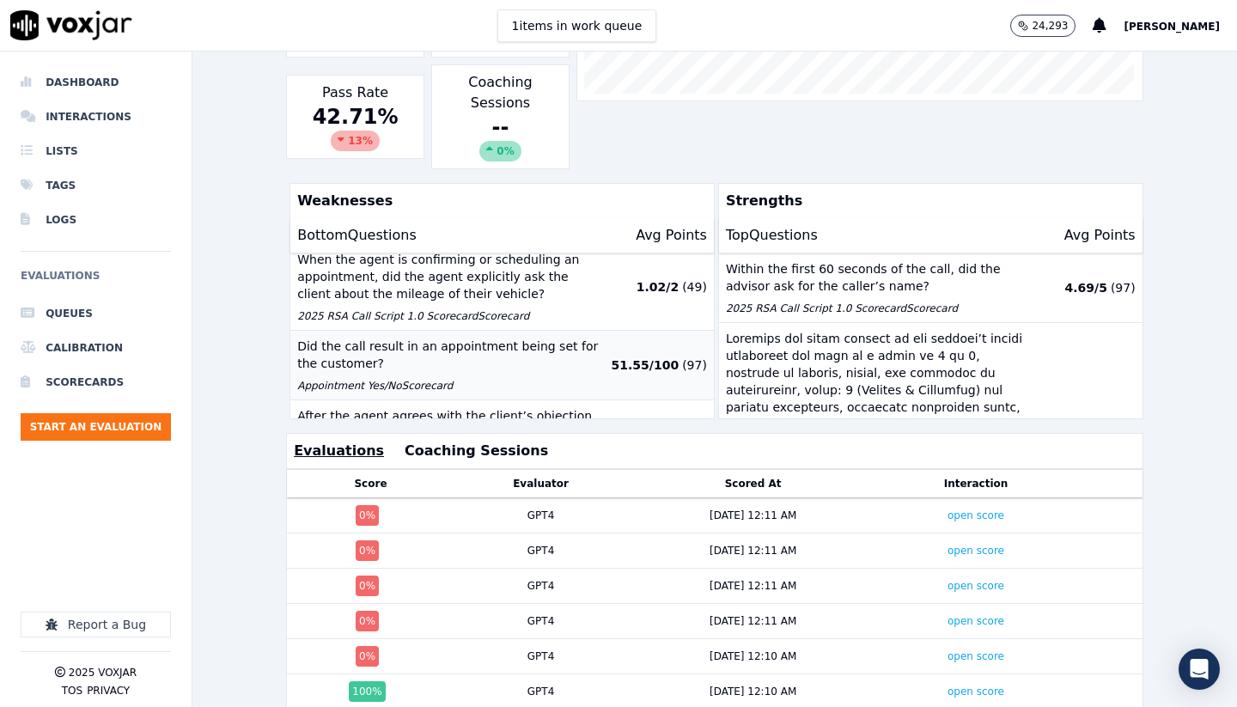
click at [412, 338] on p "Did the call result in an appointment being set for the customer?" at bounding box center [451, 355] width 308 height 34
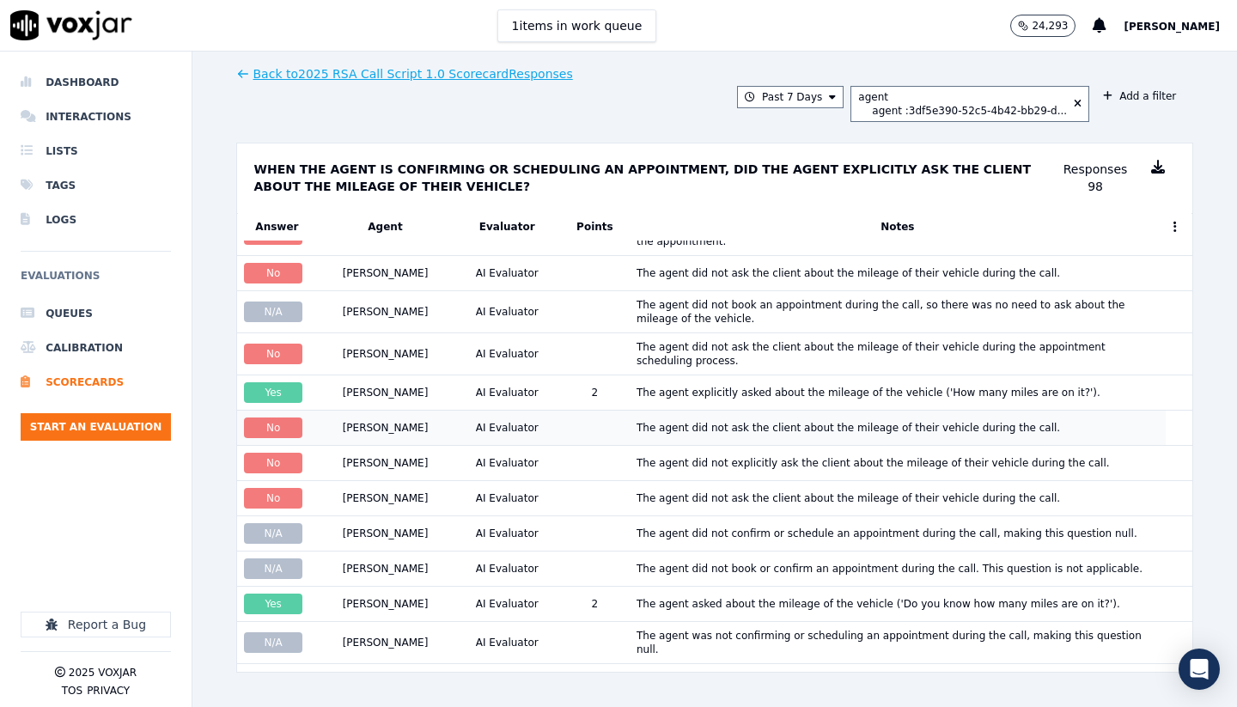
scroll to position [598, 0]
click at [379, 77] on button "Back to 2025 RSA Call Script 1.0 Scorecard Responses" at bounding box center [404, 73] width 337 height 17
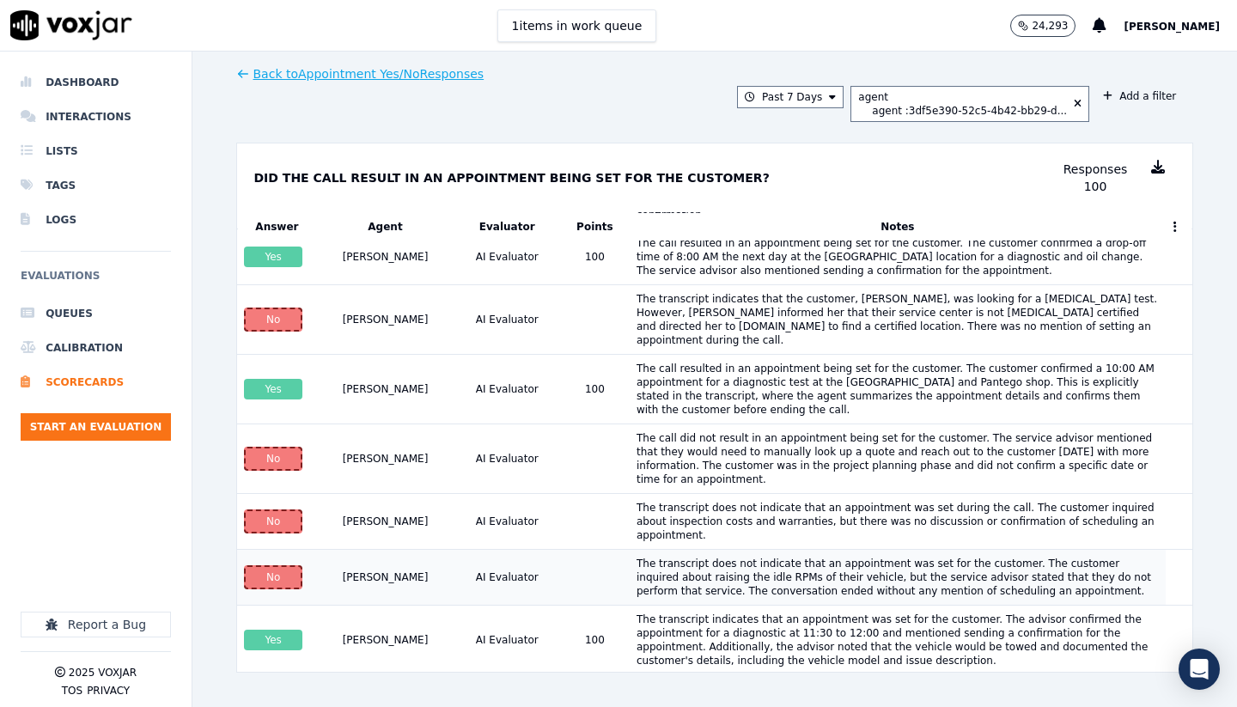
scroll to position [1676, 0]
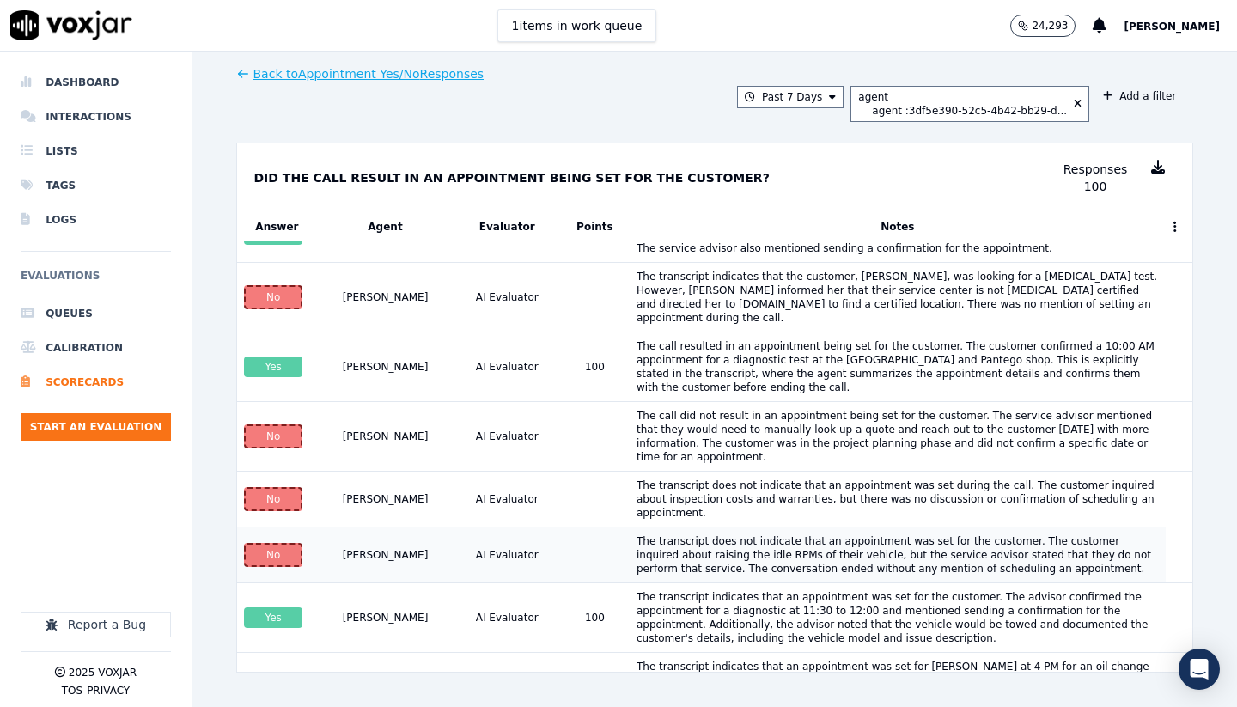
click at [713, 534] on div "The transcript does not indicate that an appointment was set for the customer. …" at bounding box center [898, 554] width 522 height 41
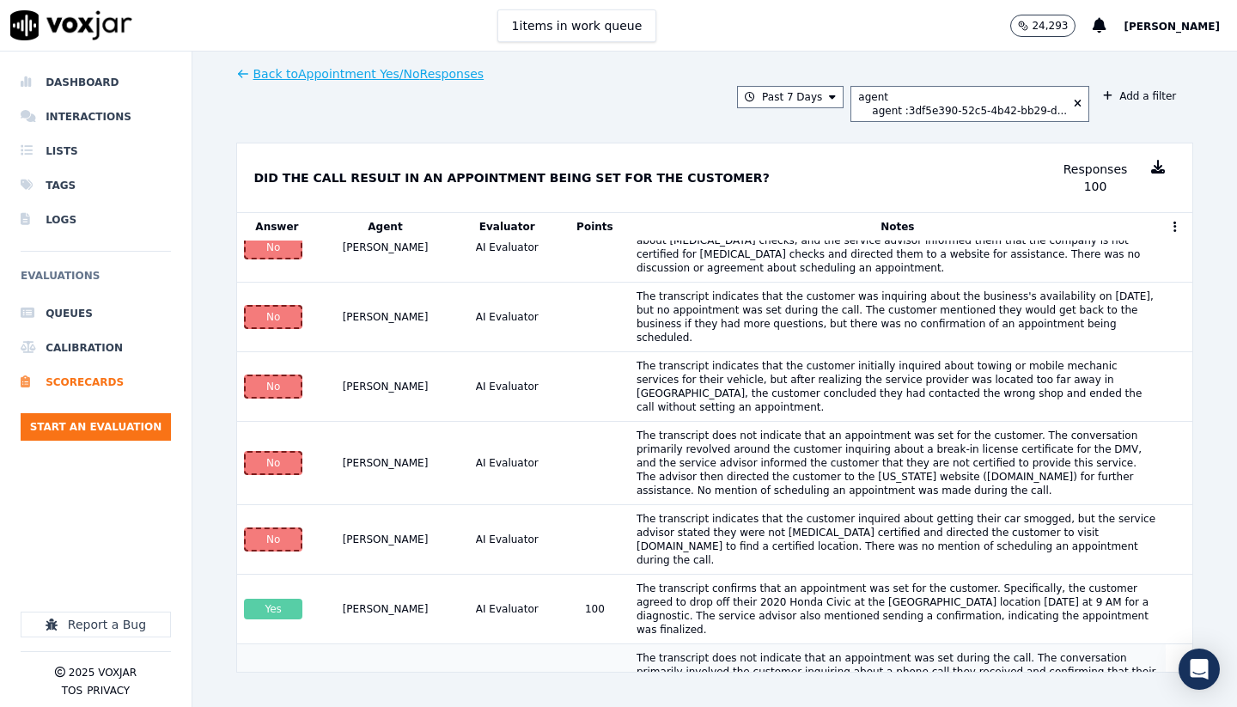
scroll to position [2593, 0]
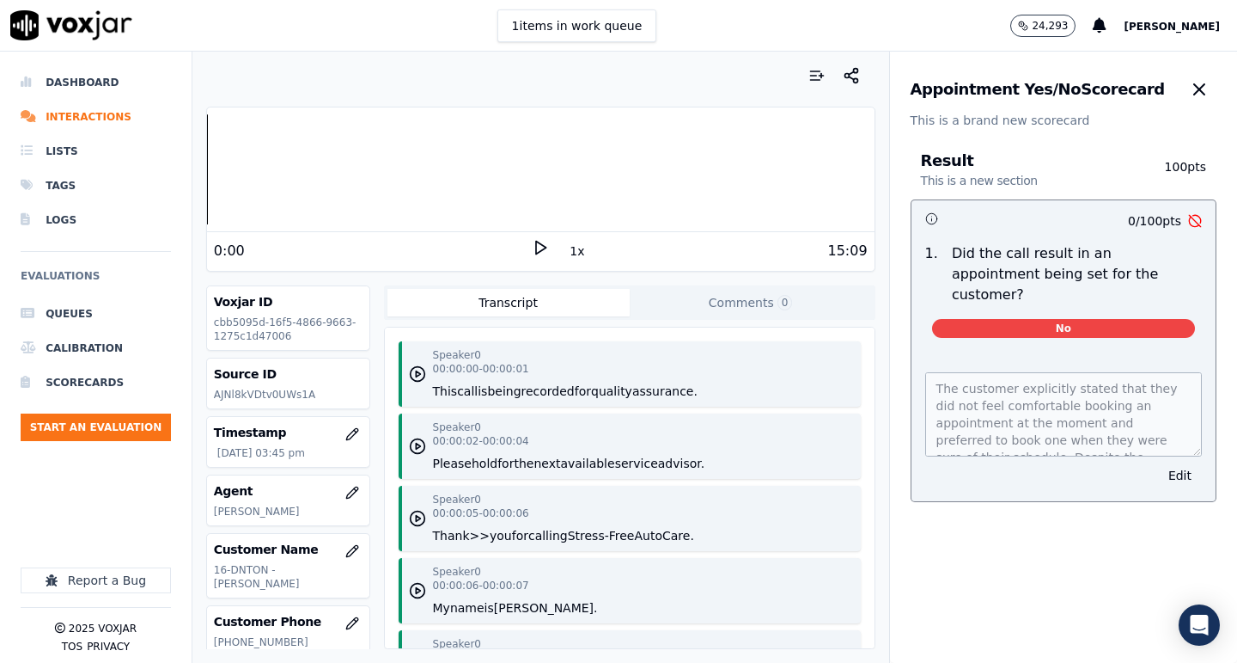
click at [540, 247] on icon at bounding box center [540, 247] width 17 height 17
click at [538, 247] on icon at bounding box center [540, 247] width 17 height 17
click at [537, 247] on icon at bounding box center [540, 247] width 17 height 17
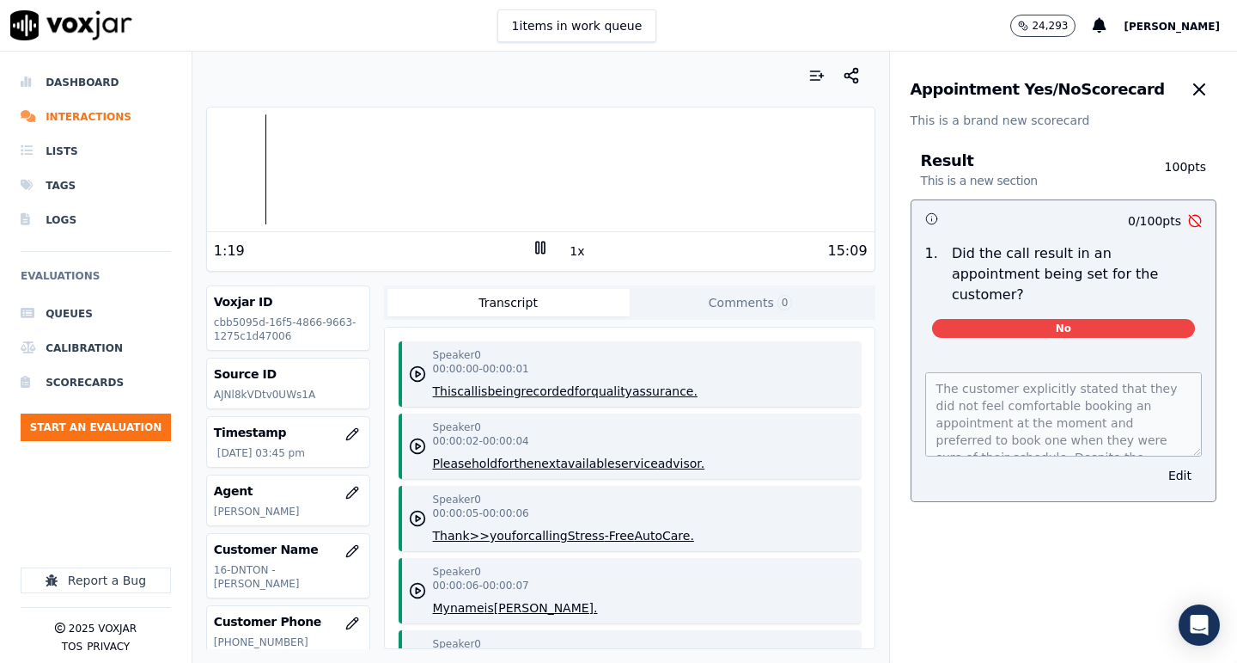
click at [539, 247] on rect at bounding box center [537, 246] width 3 height 11
click at [537, 247] on icon at bounding box center [540, 247] width 17 height 17
click at [540, 247] on icon at bounding box center [540, 247] width 17 height 17
click at [539, 248] on icon at bounding box center [540, 247] width 17 height 17
click at [539, 248] on rect at bounding box center [537, 246] width 3 height 11
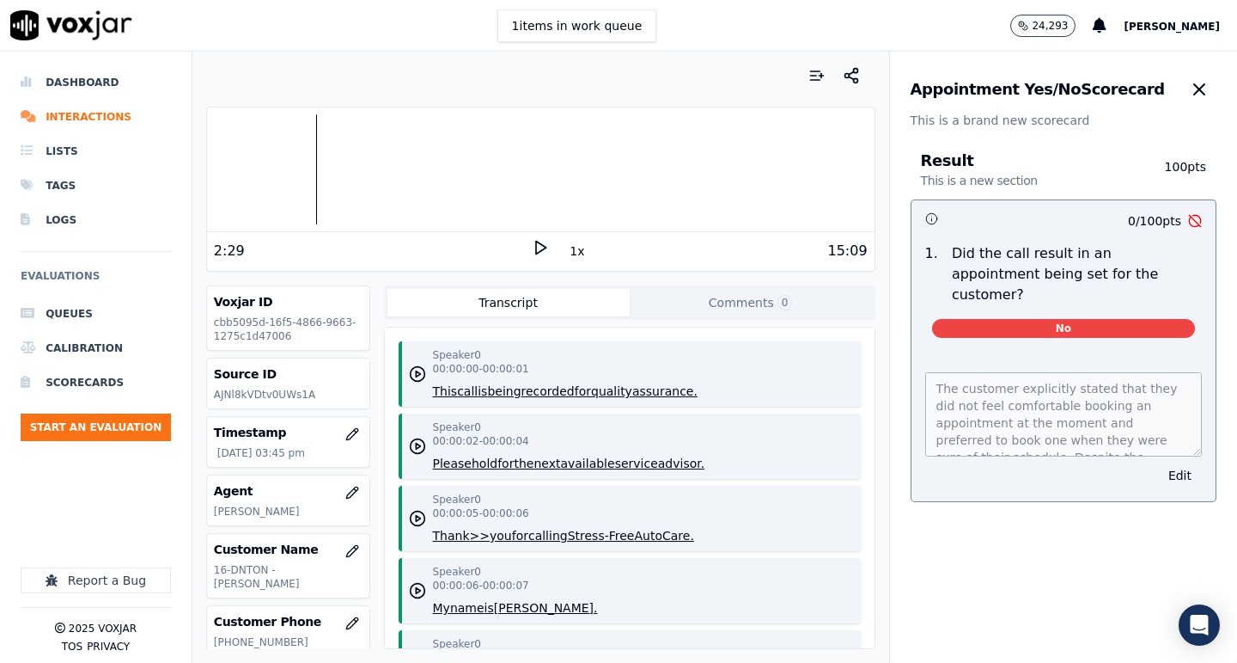
click at [537, 252] on polygon at bounding box center [541, 247] width 10 height 13
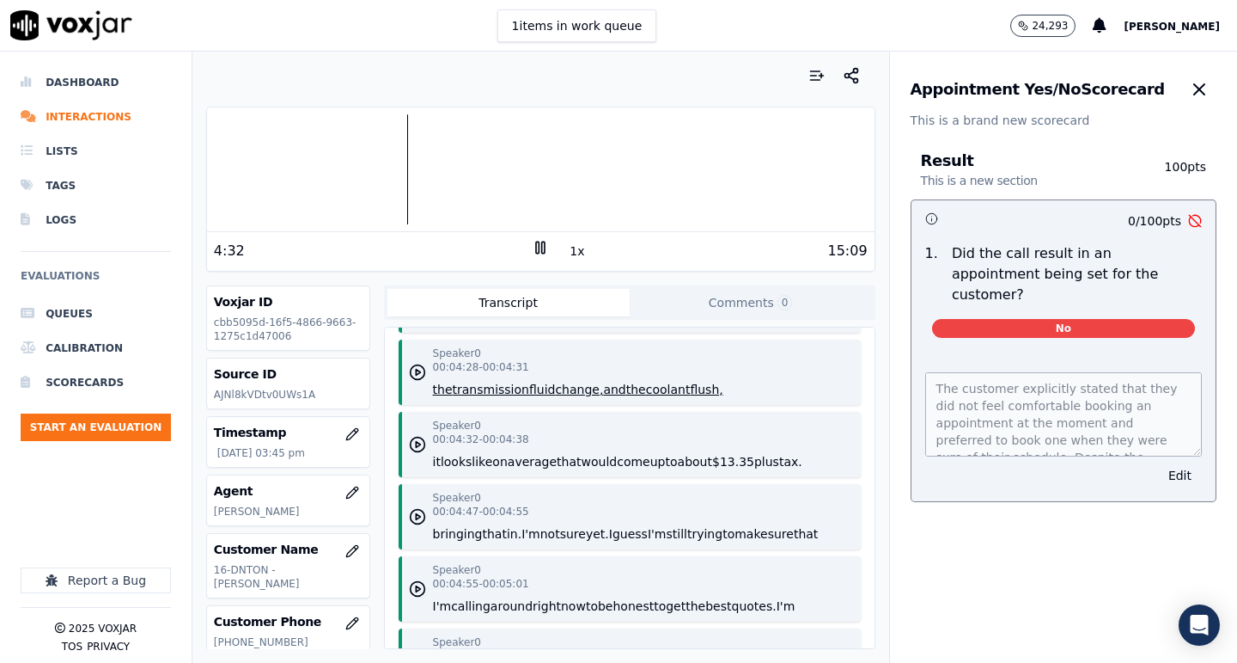
scroll to position [3551, 0]
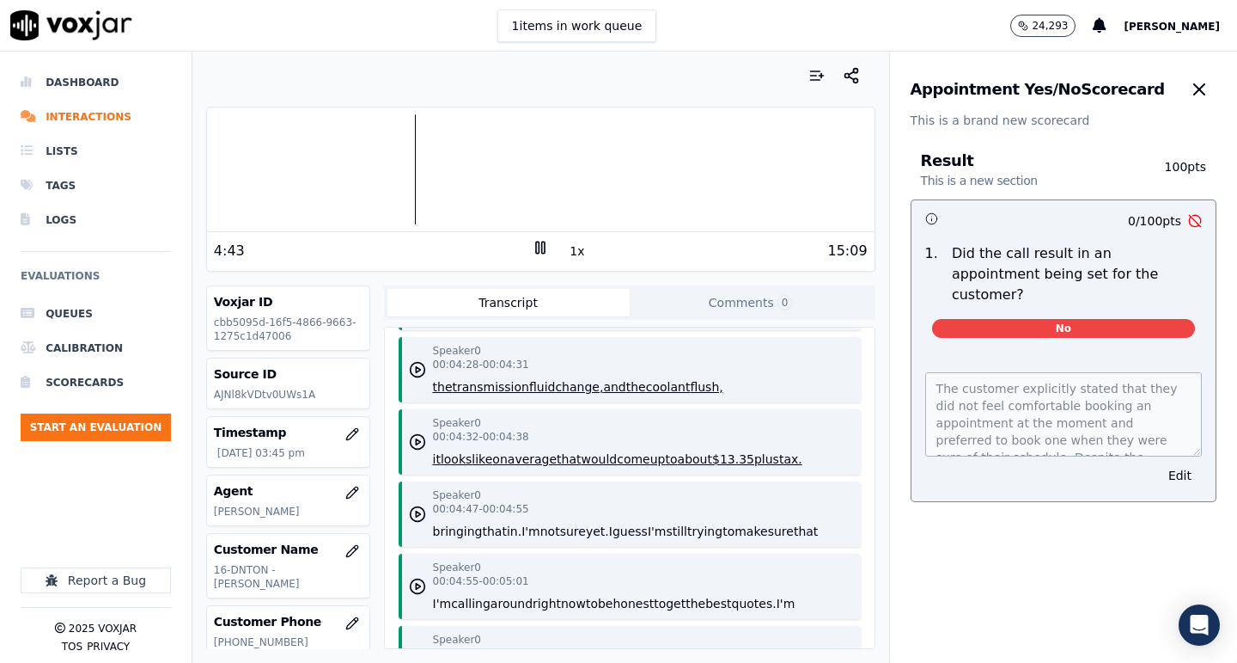
click at [544, 247] on icon at bounding box center [540, 247] width 17 height 17
click at [406, 190] on div at bounding box center [541, 169] width 668 height 110
click at [540, 244] on icon at bounding box center [540, 247] width 17 height 17
click at [538, 245] on icon at bounding box center [540, 247] width 17 height 17
click at [539, 247] on icon at bounding box center [540, 247] width 17 height 17
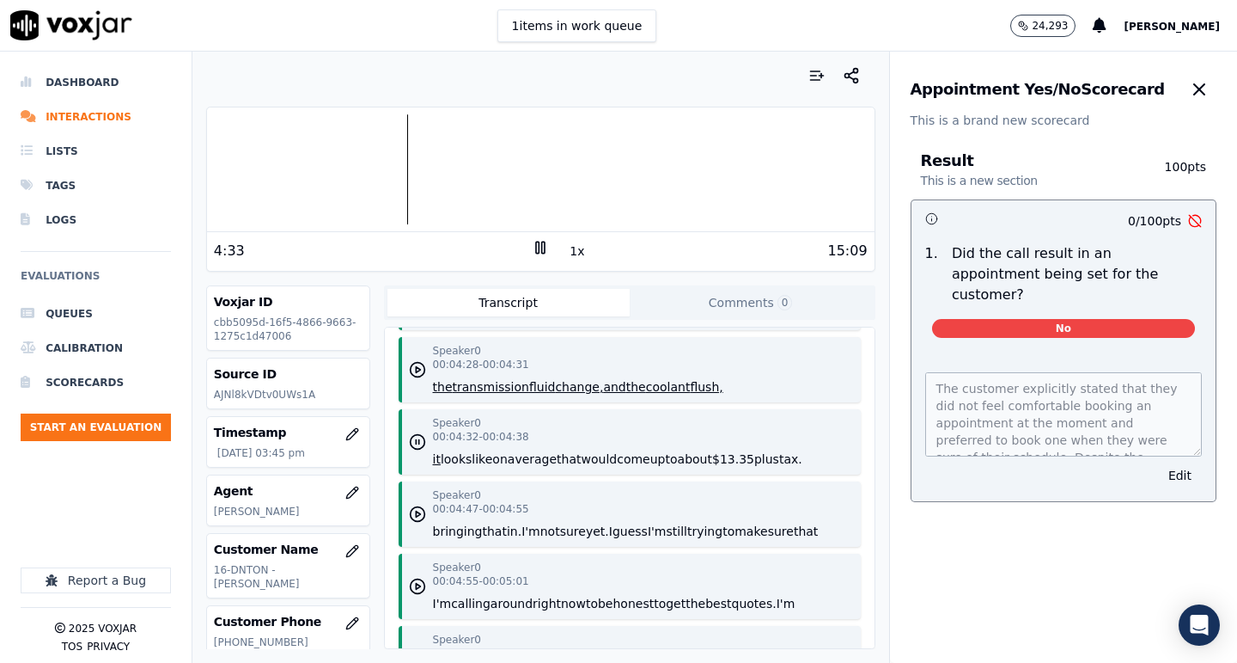
click at [539, 247] on rect at bounding box center [537, 246] width 3 height 11
click at [532, 248] on icon at bounding box center [540, 247] width 17 height 17
click at [536, 248] on rect at bounding box center [537, 246] width 3 height 11
click at [538, 249] on icon at bounding box center [540, 247] width 17 height 17
click at [540, 249] on icon at bounding box center [540, 247] width 17 height 17
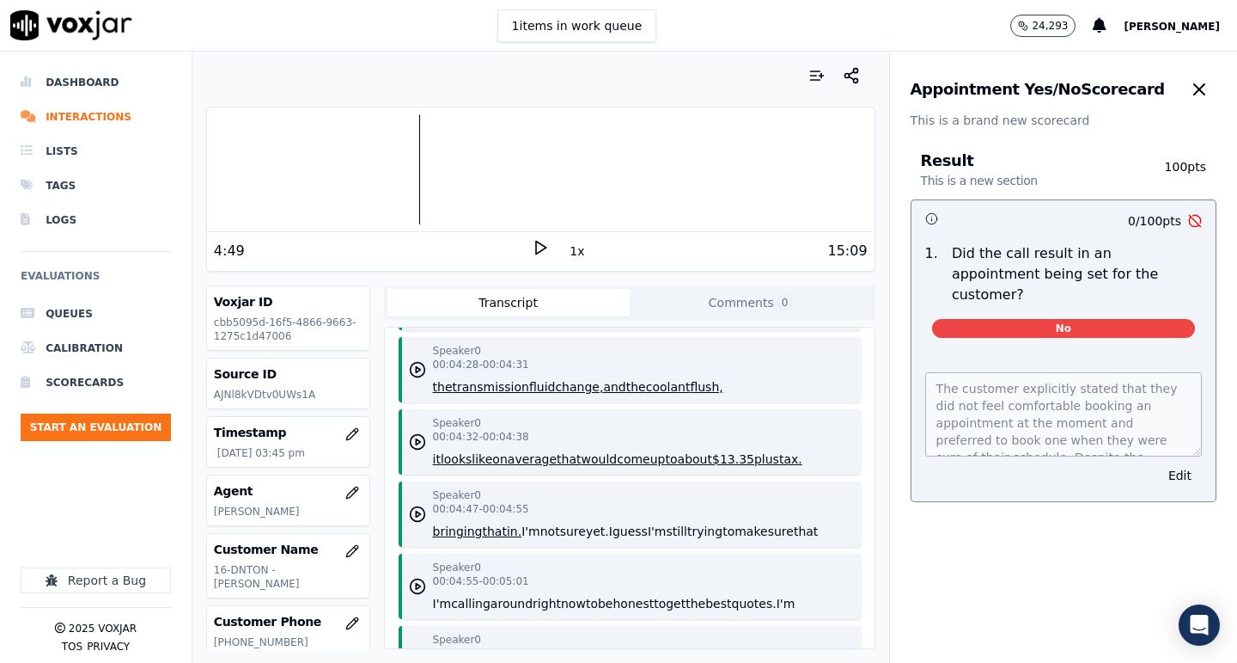
click at [540, 249] on icon at bounding box center [540, 247] width 17 height 17
click at [539, 249] on rect at bounding box center [537, 246] width 3 height 11
click at [534, 251] on icon at bounding box center [540, 247] width 17 height 17
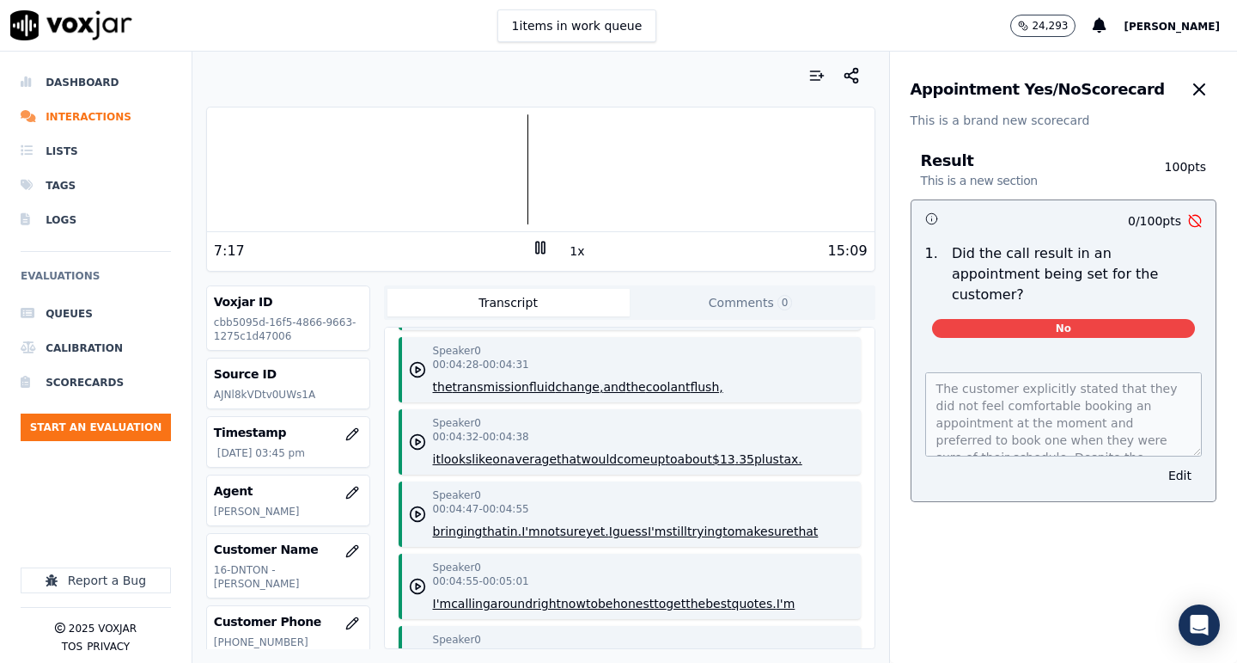
click at [539, 250] on rect at bounding box center [537, 246] width 3 height 11
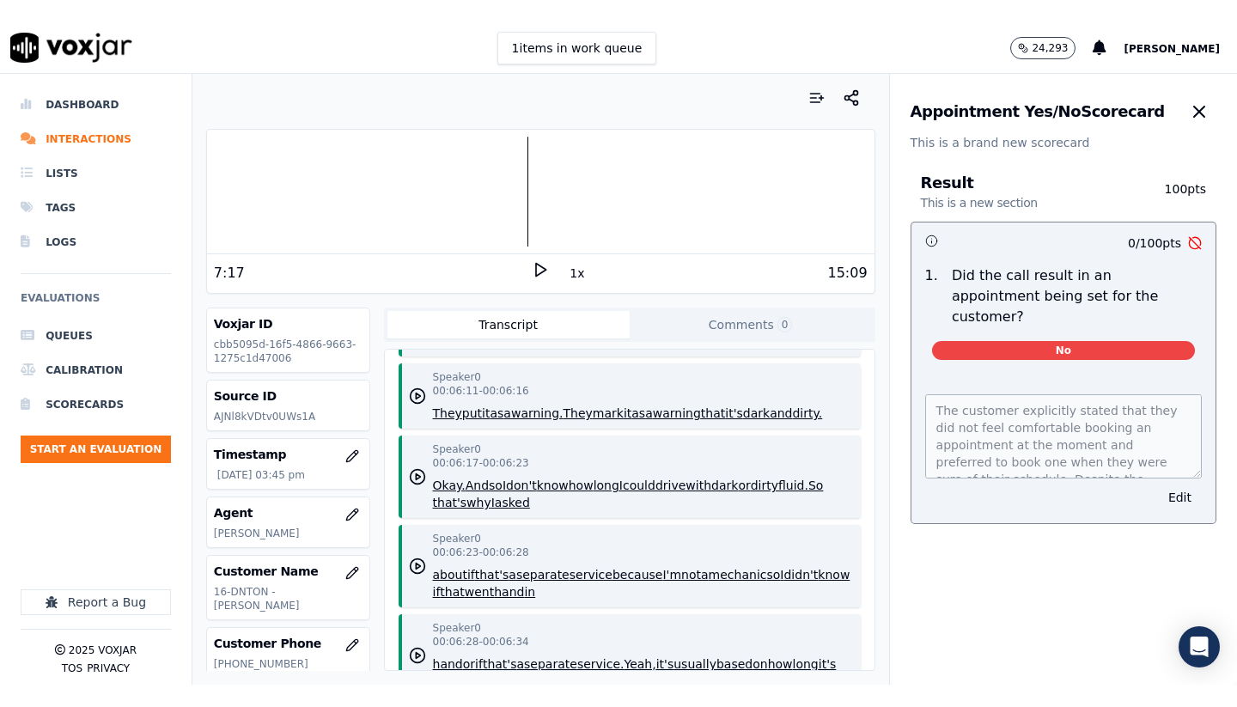
scroll to position [4938, 0]
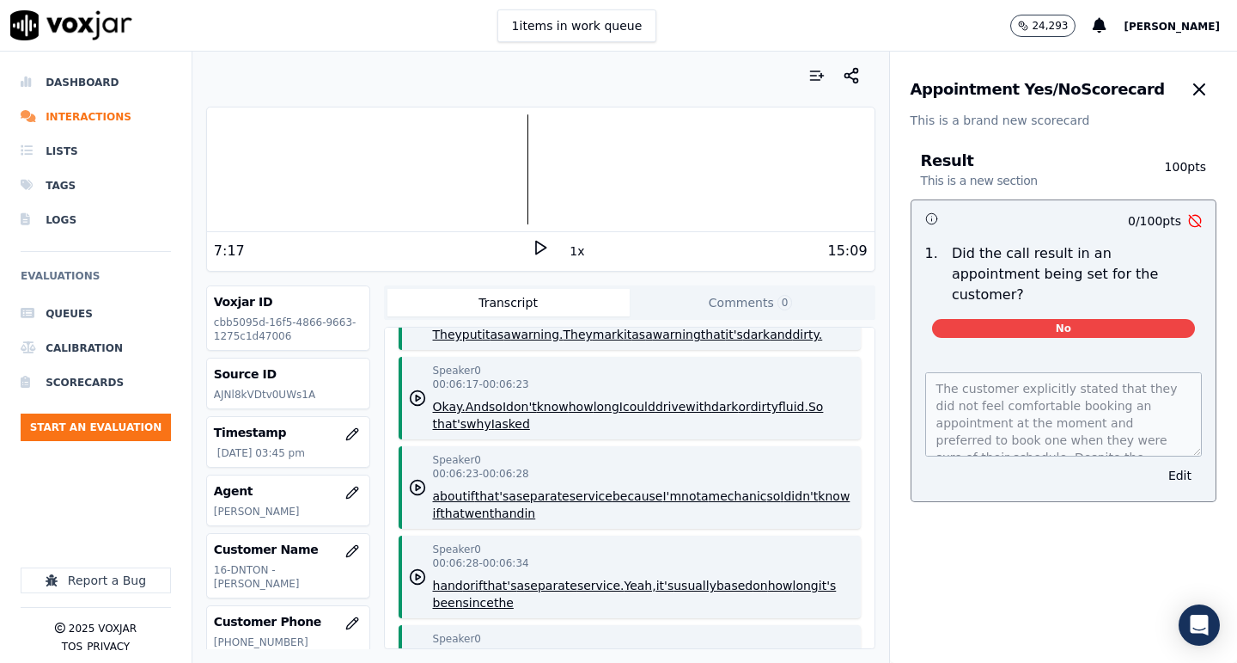
click at [536, 250] on polygon at bounding box center [541, 247] width 10 height 13
click at [536, 250] on rect at bounding box center [537, 246] width 3 height 11
click at [536, 250] on polygon at bounding box center [541, 247] width 10 height 13
click at [536, 250] on rect at bounding box center [537, 246] width 3 height 11
click at [536, 250] on polygon at bounding box center [541, 247] width 10 height 13
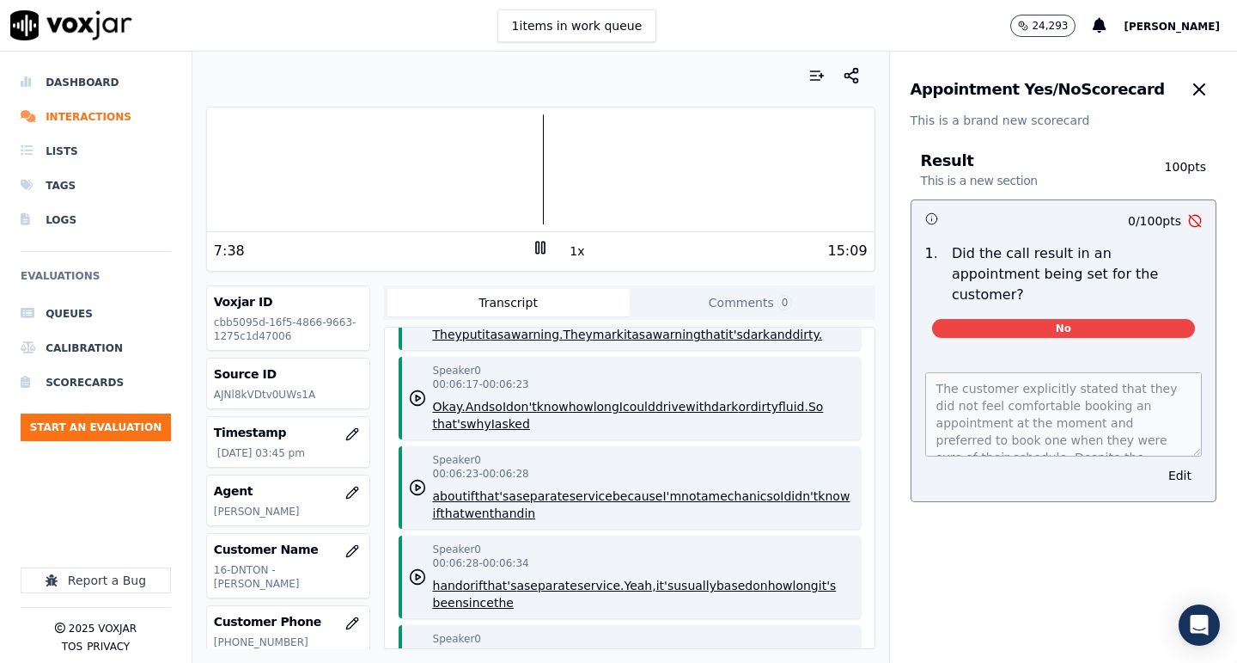
click at [538, 253] on rect at bounding box center [537, 246] width 3 height 11
drag, startPoint x: 882, startPoint y: 235, endPoint x: 845, endPoint y: 233, distance: 37.0
click at [865, 235] on div "7:38 1x 15:09 Voxjar ID cbb5095d-16f5-4866-9663-1275c1d47006 Source ID AJNl8kVD…" at bounding box center [540, 357] width 697 height 611
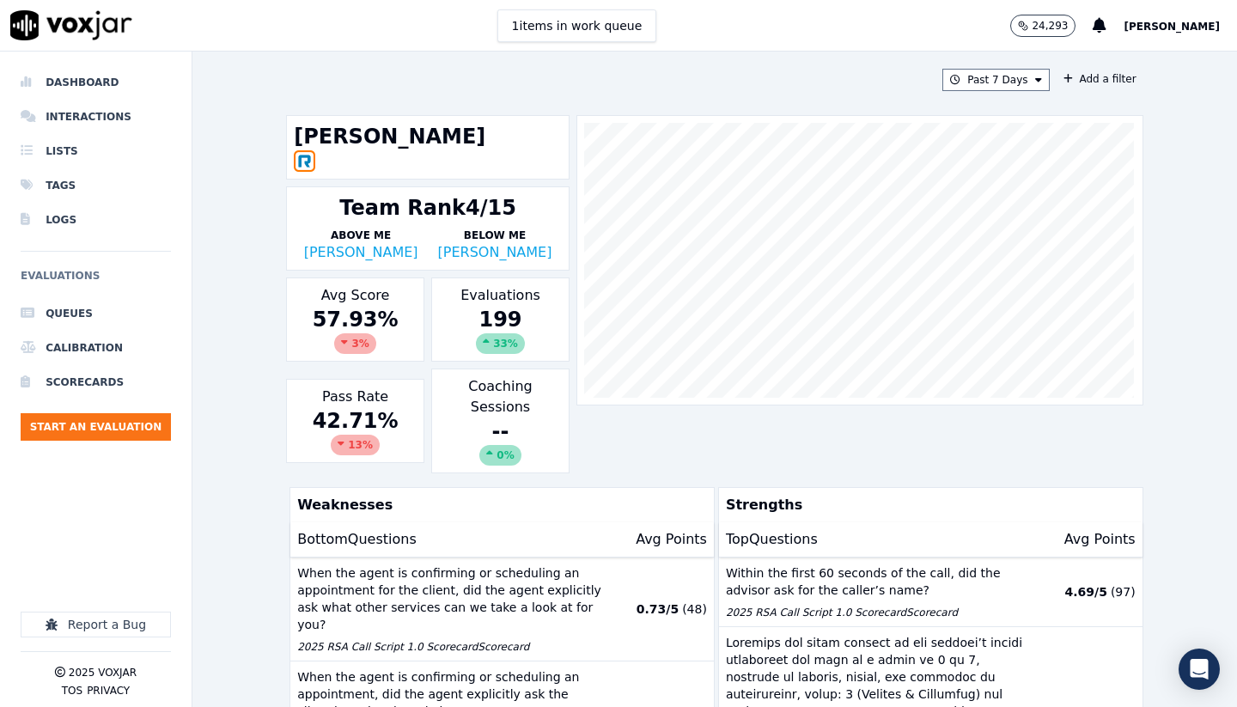
scroll to position [321, 0]
